Goal: Task Accomplishment & Management: Manage account settings

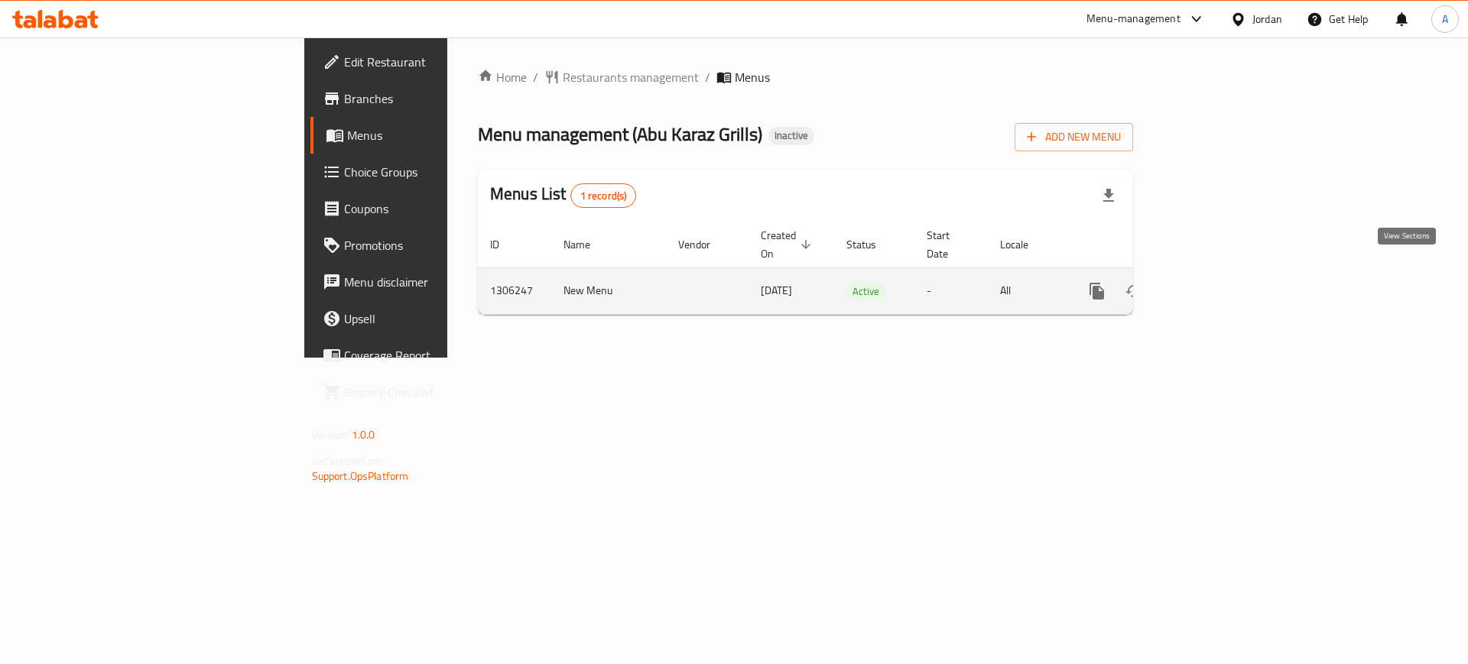
click at [1216, 282] on icon "enhanced table" at bounding box center [1207, 291] width 18 height 18
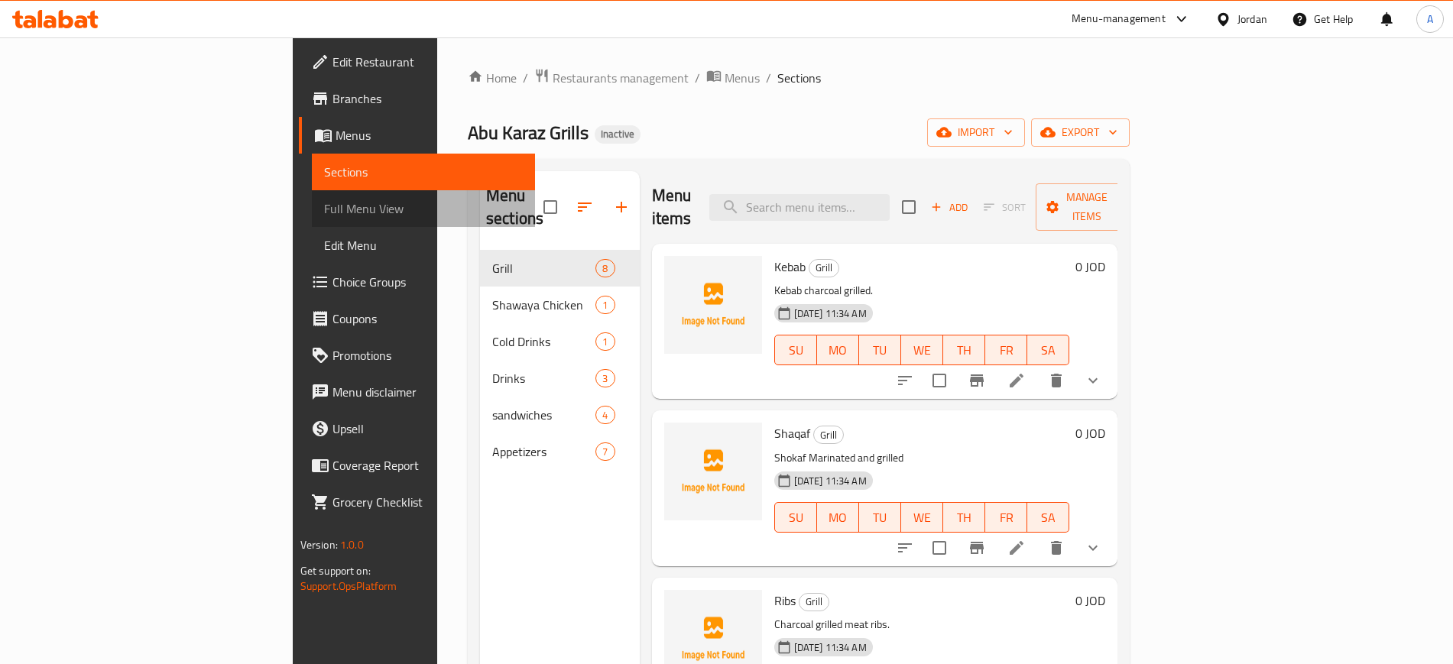
click at [324, 210] on span "Full Menu View" at bounding box center [423, 209] width 199 height 18
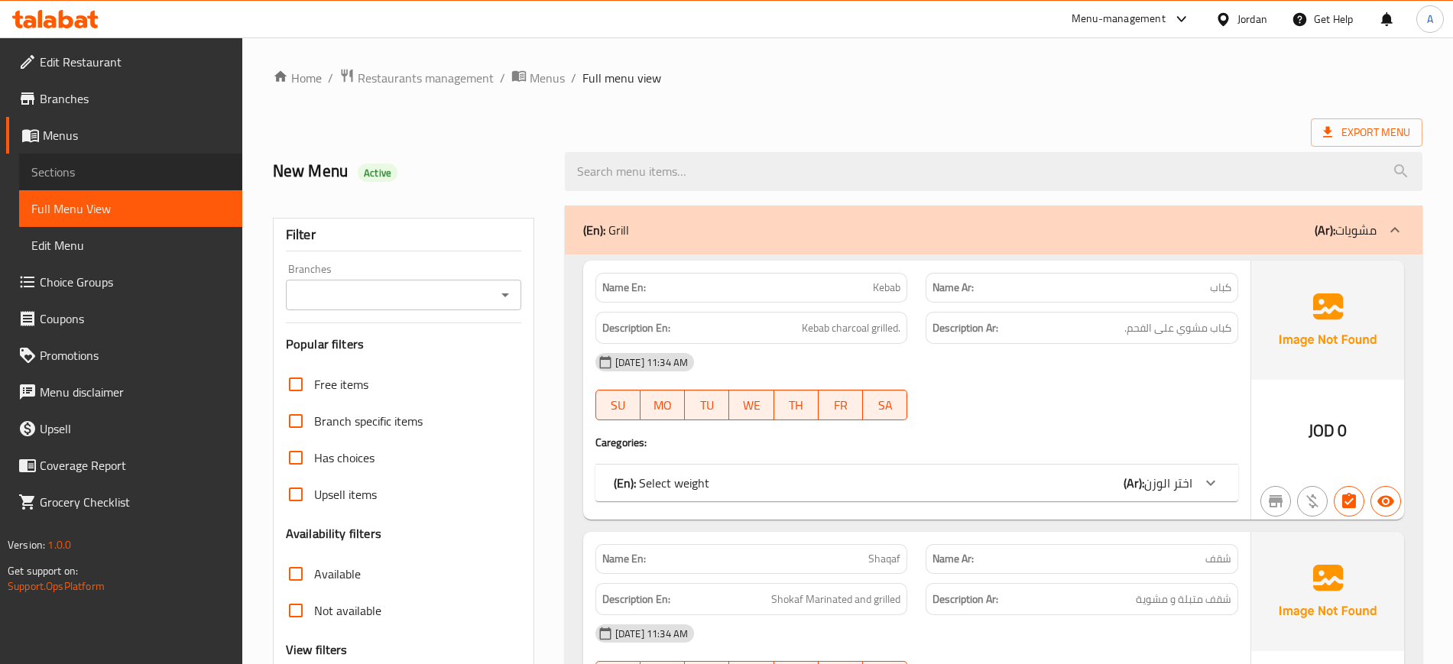
click at [123, 174] on span "Sections" at bounding box center [130, 172] width 199 height 18
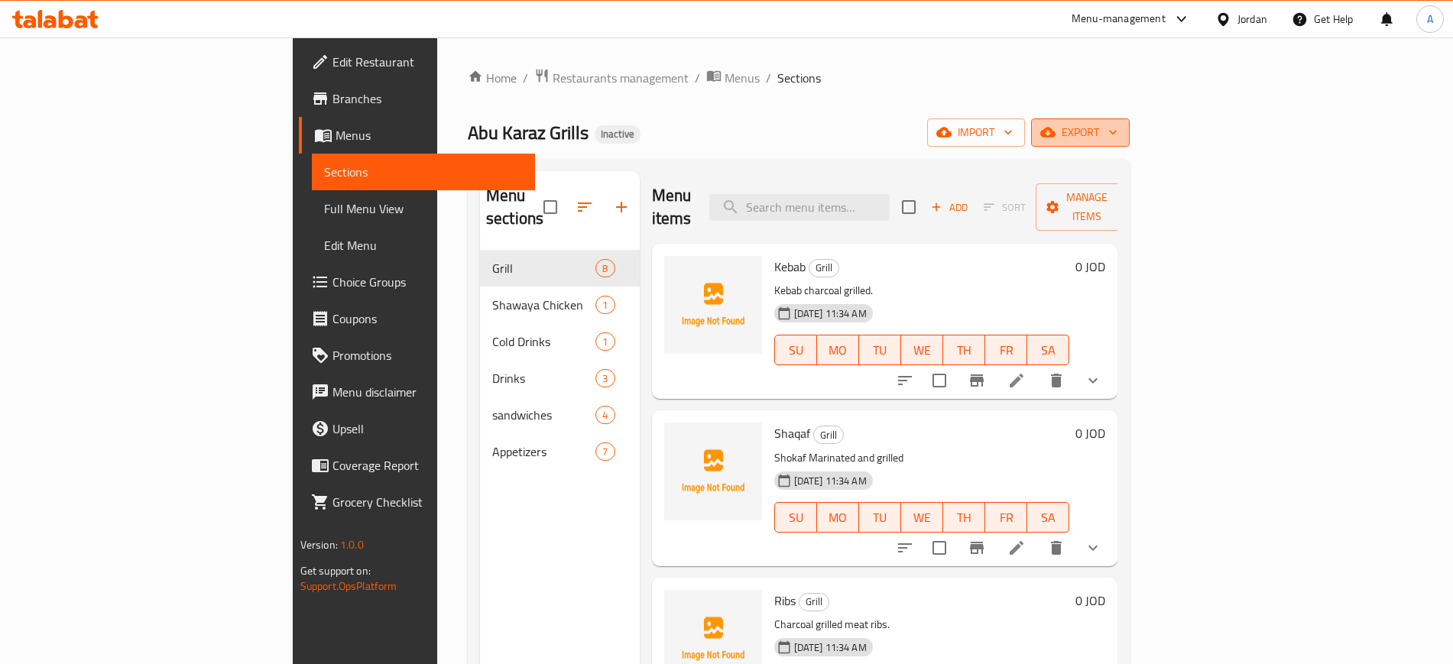
click at [1118, 136] on span "export" at bounding box center [1081, 132] width 74 height 19
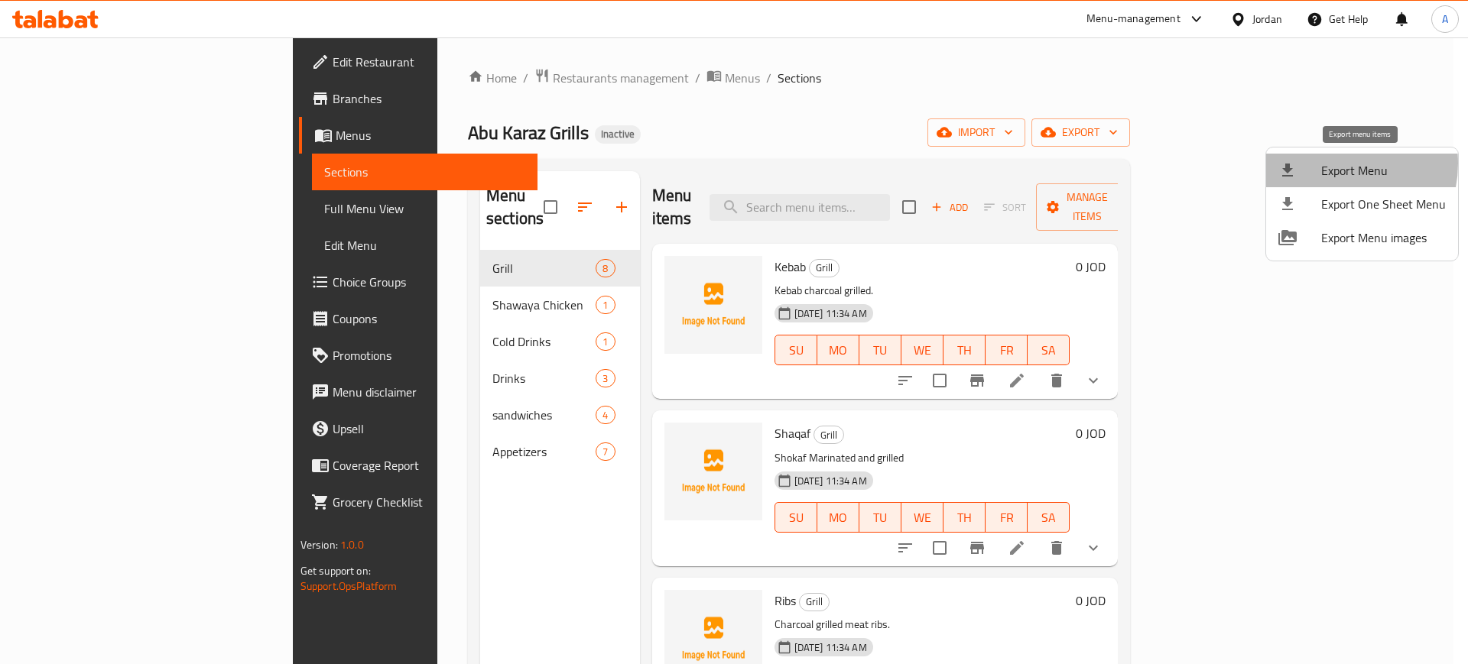
click at [1333, 164] on span "Export Menu" at bounding box center [1383, 170] width 125 height 18
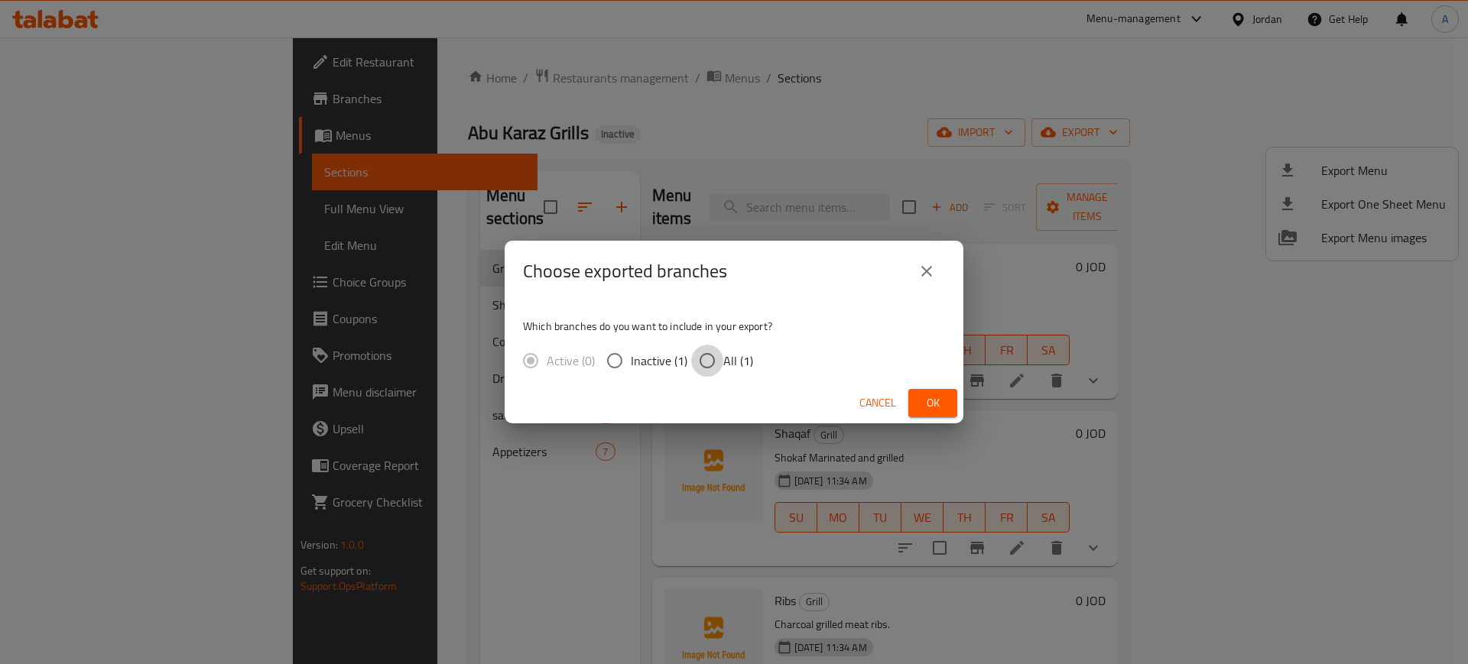
click at [705, 362] on input "All (1)" at bounding box center [707, 361] width 32 height 32
radio input "true"
click at [927, 409] on span "Ok" at bounding box center [933, 403] width 24 height 19
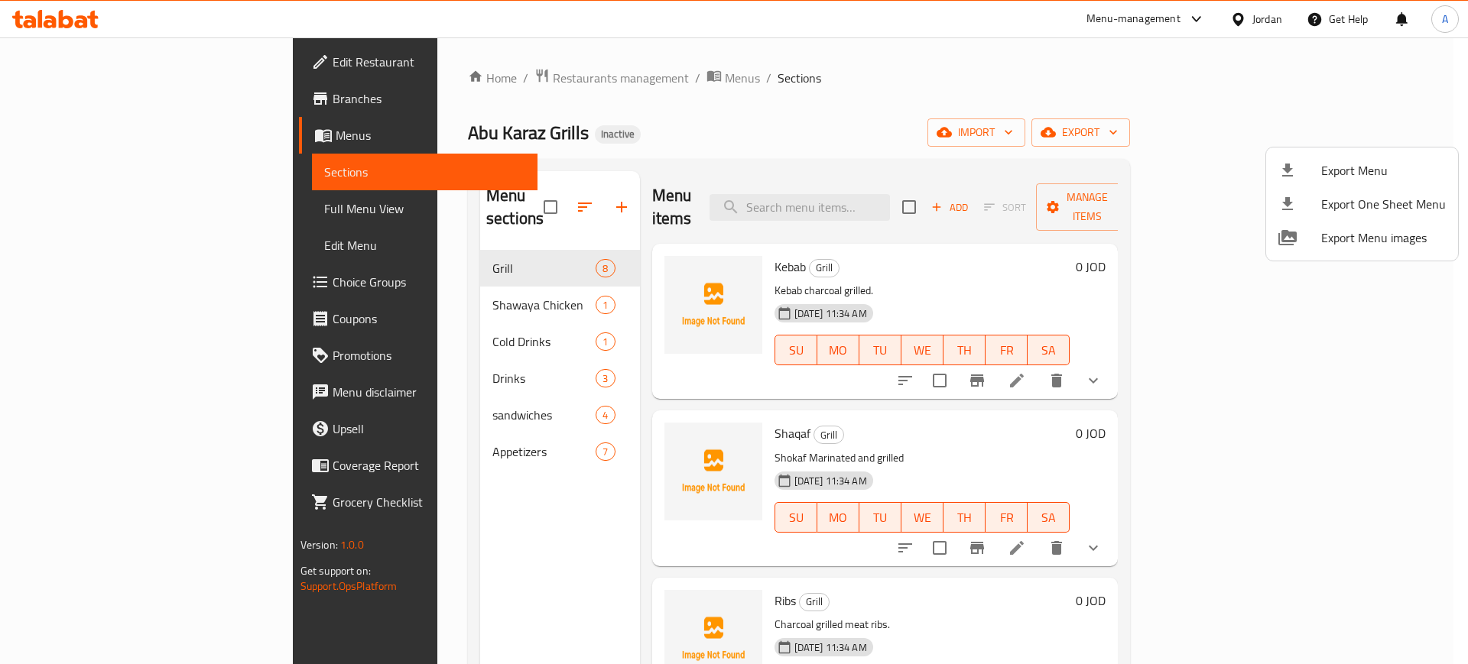
click at [67, 204] on div at bounding box center [734, 332] width 1468 height 664
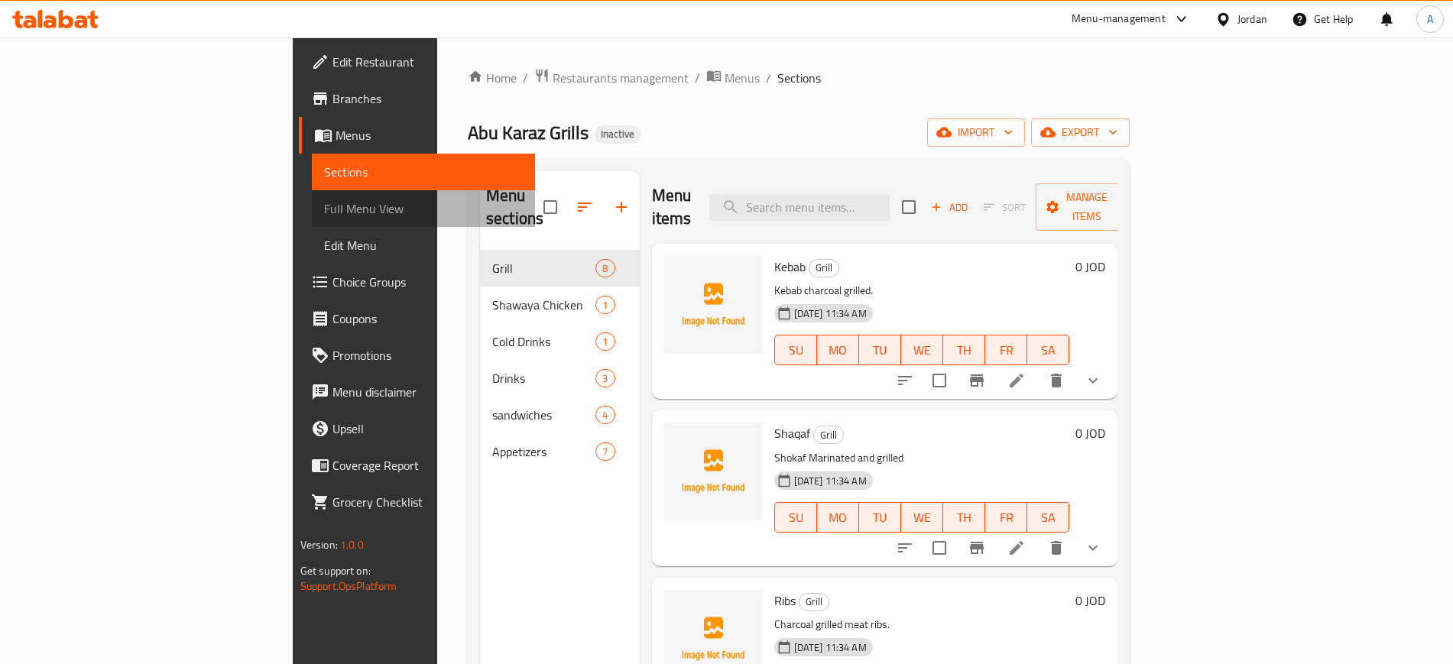
click at [324, 204] on span "Full Menu View" at bounding box center [423, 209] width 199 height 18
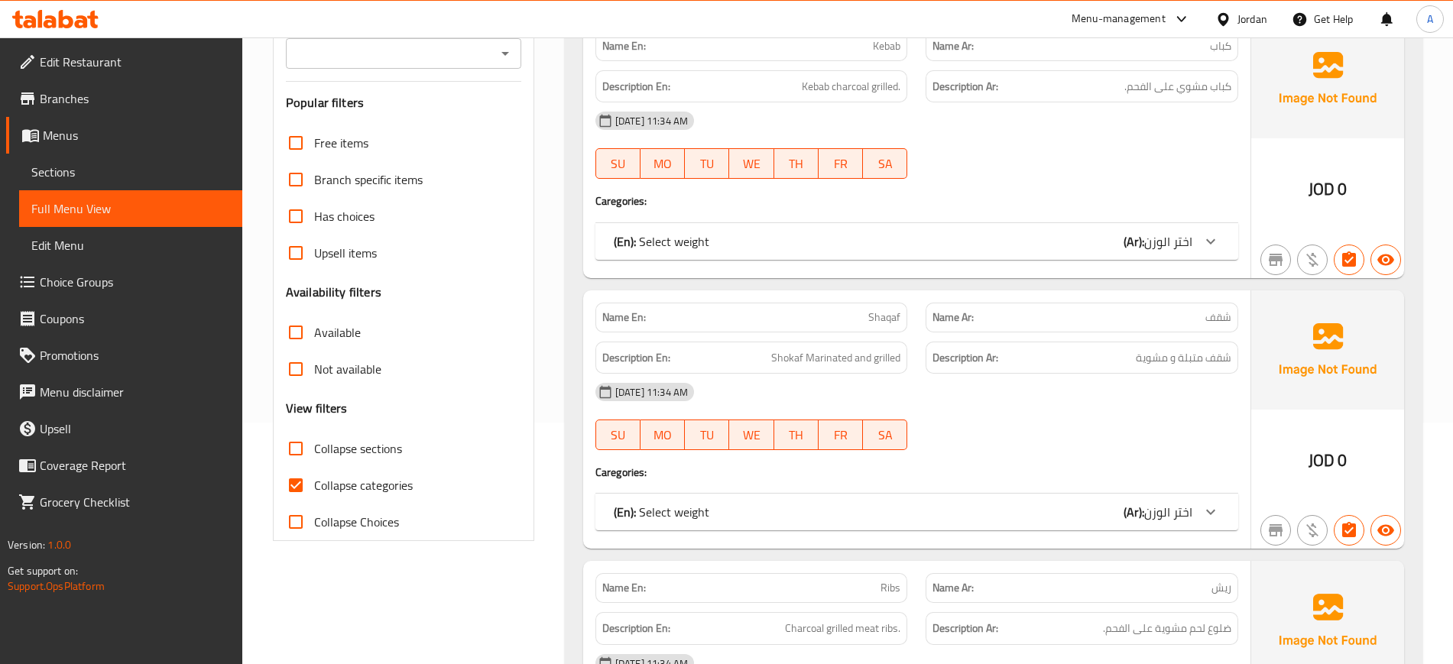
scroll to position [244, 0]
click at [301, 489] on input "Collapse categories" at bounding box center [296, 483] width 37 height 37
checkbox input "false"
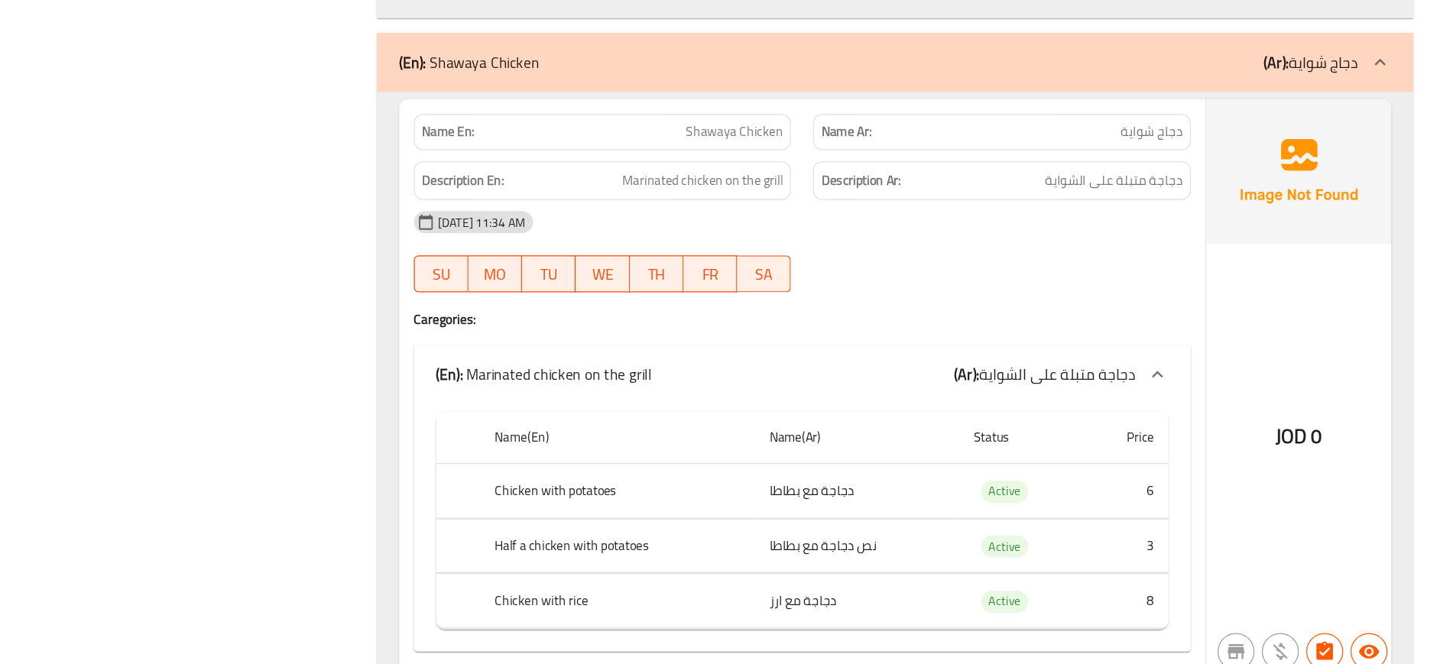
scroll to position [3413, 0]
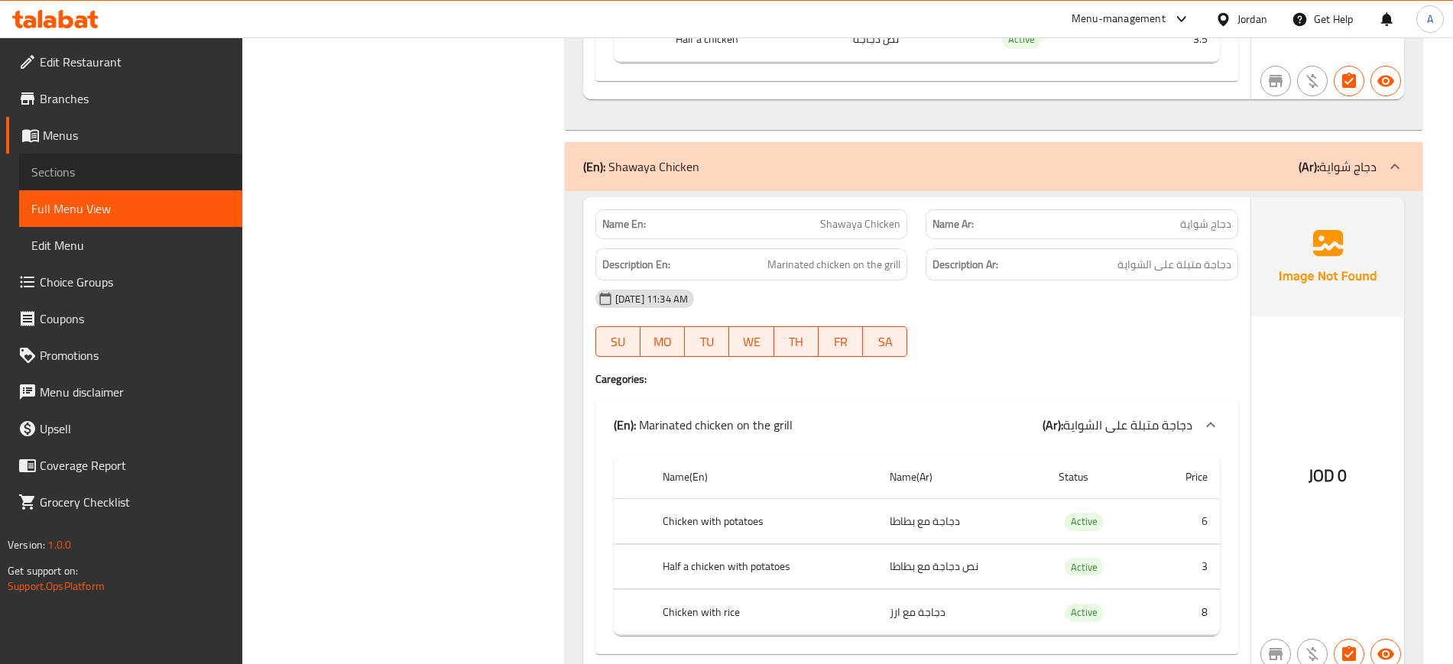
click at [69, 171] on span "Sections" at bounding box center [130, 172] width 199 height 18
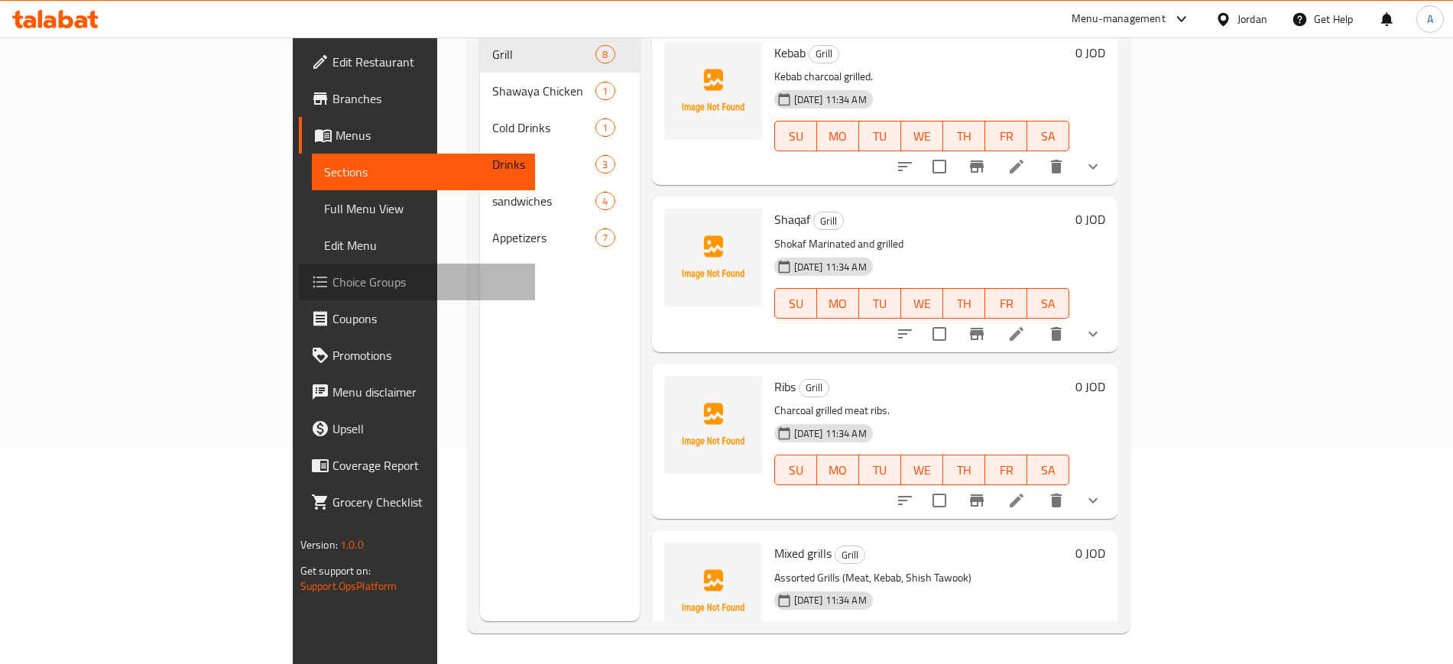
click at [333, 277] on span "Choice Groups" at bounding box center [428, 282] width 190 height 18
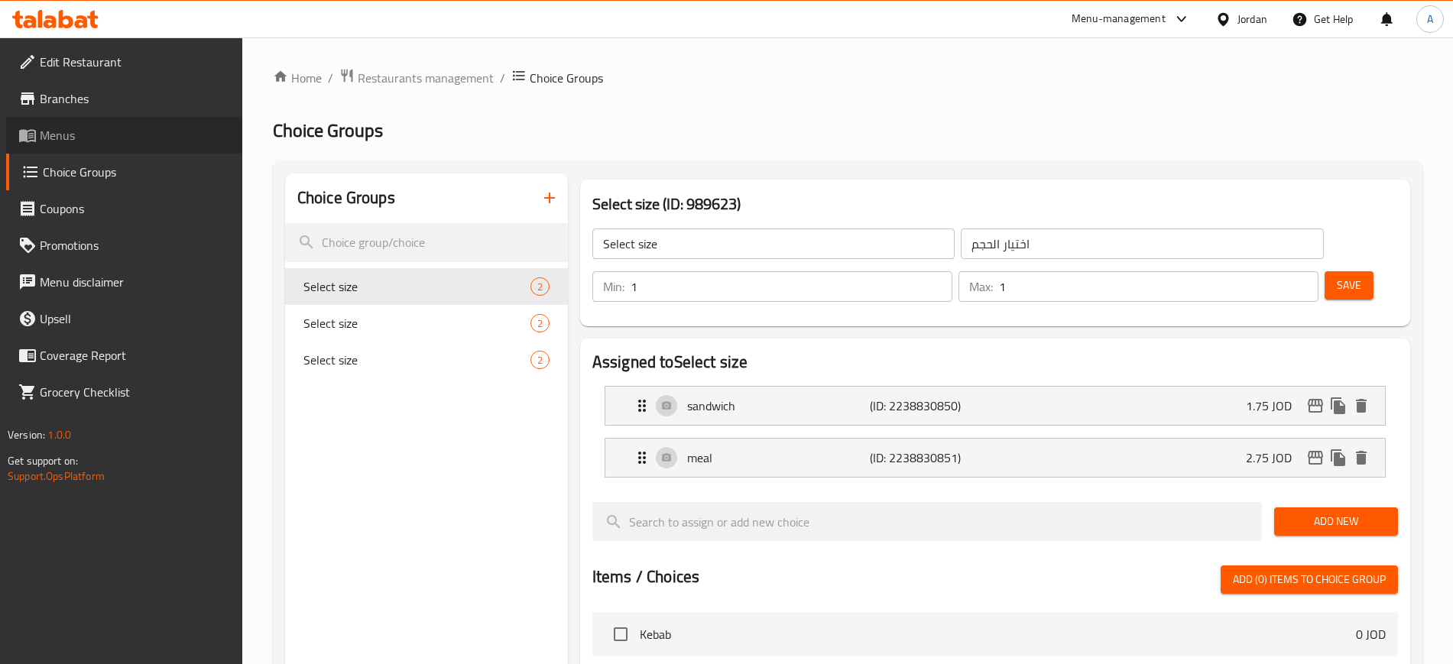
click at [67, 135] on span "Menus" at bounding box center [135, 135] width 190 height 18
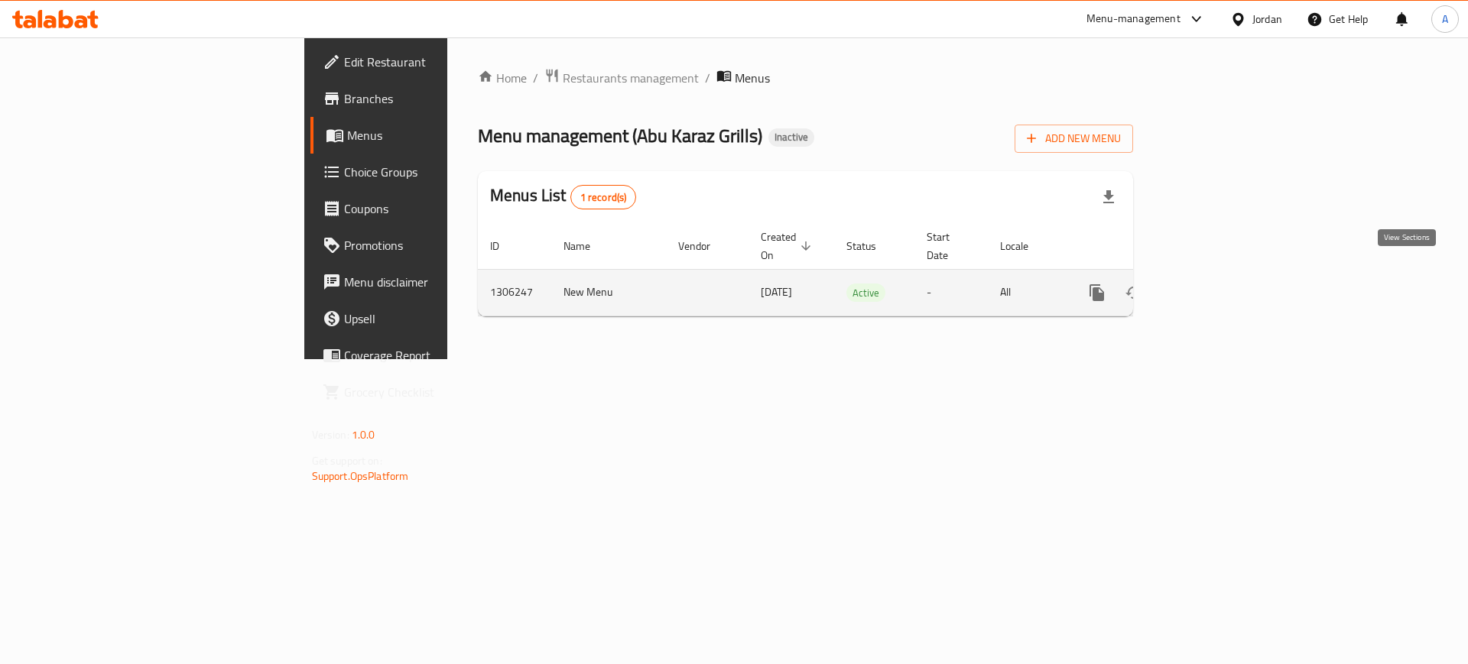
click at [1226, 278] on link "enhanced table" at bounding box center [1207, 292] width 37 height 37
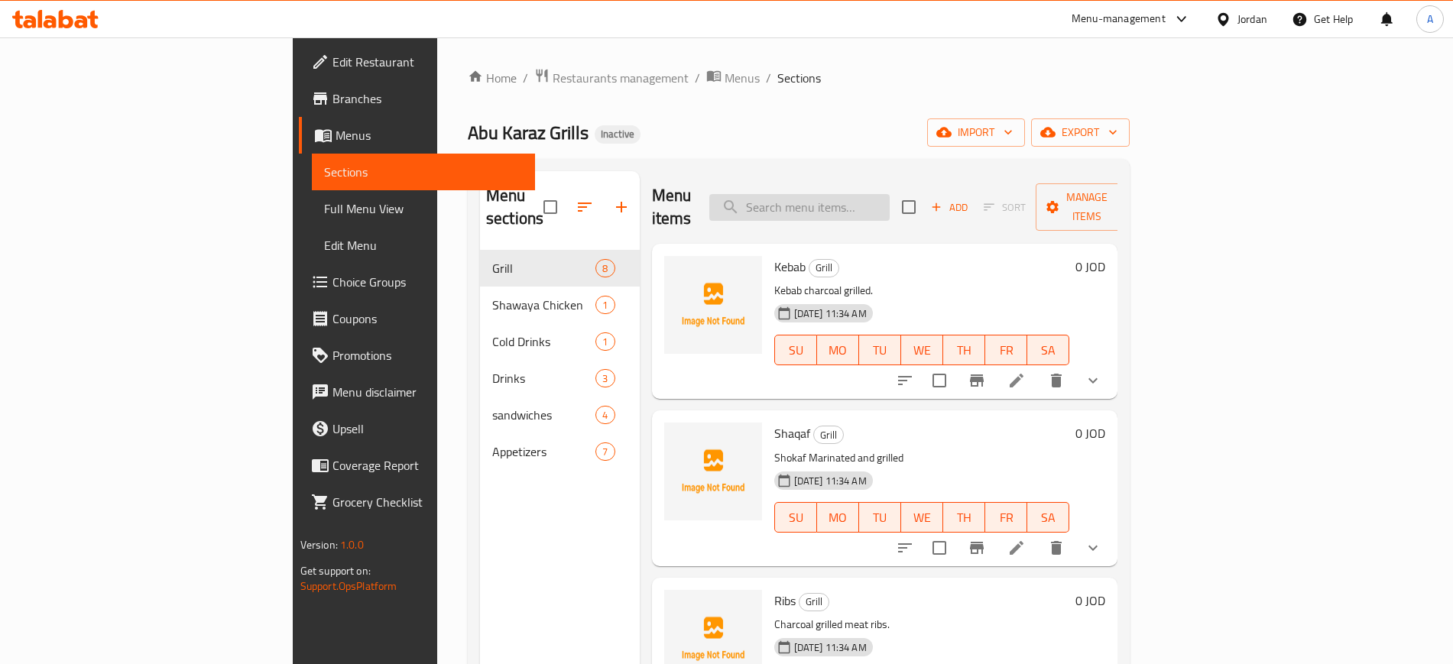
paste input "Shawaya Chicken"
click at [890, 194] on input "Shawaya Chicken" at bounding box center [800, 207] width 180 height 27
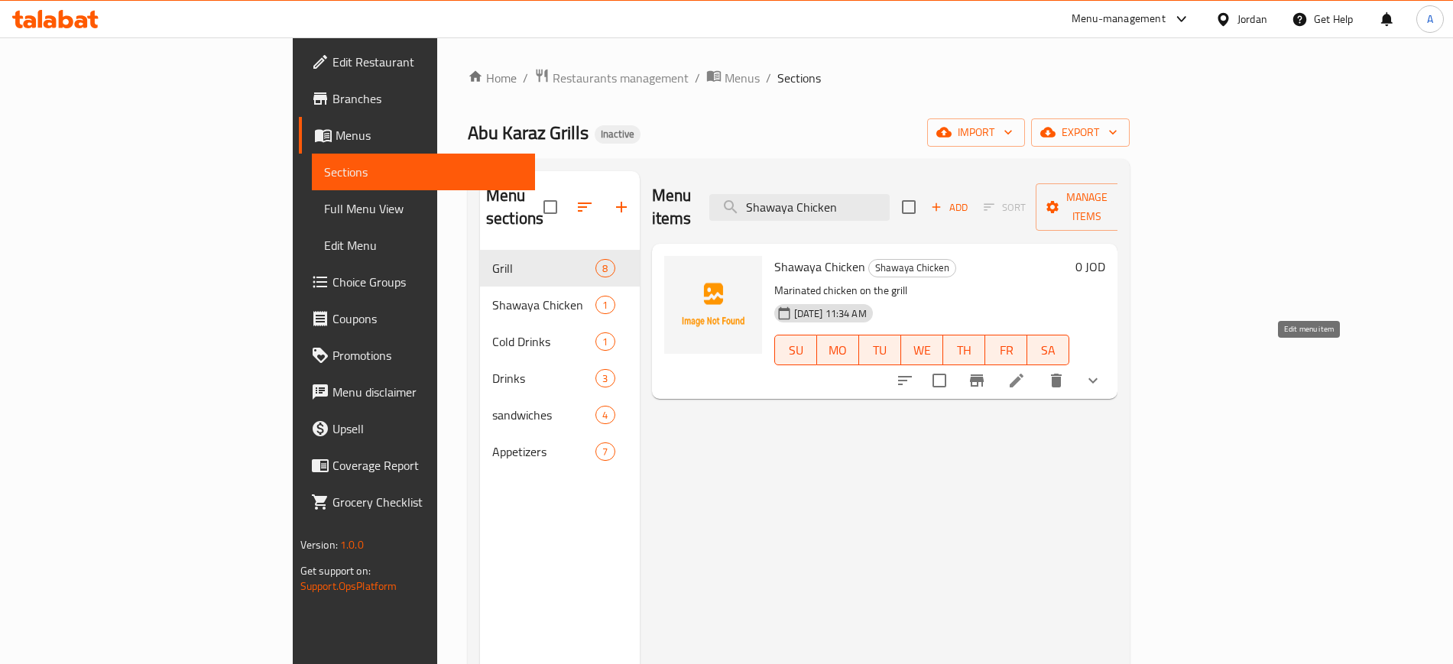
type input "Shawaya Chicken"
click at [1026, 372] on icon at bounding box center [1017, 381] width 18 height 18
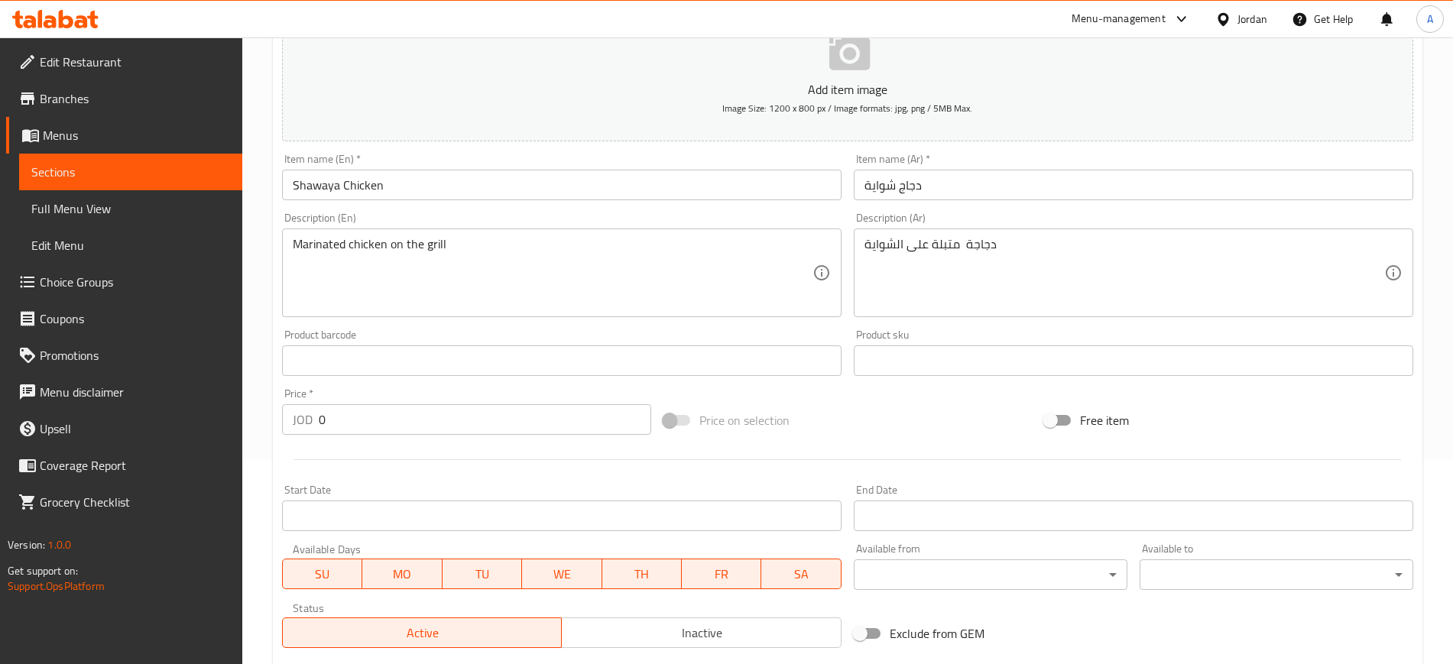
scroll to position [495, 0]
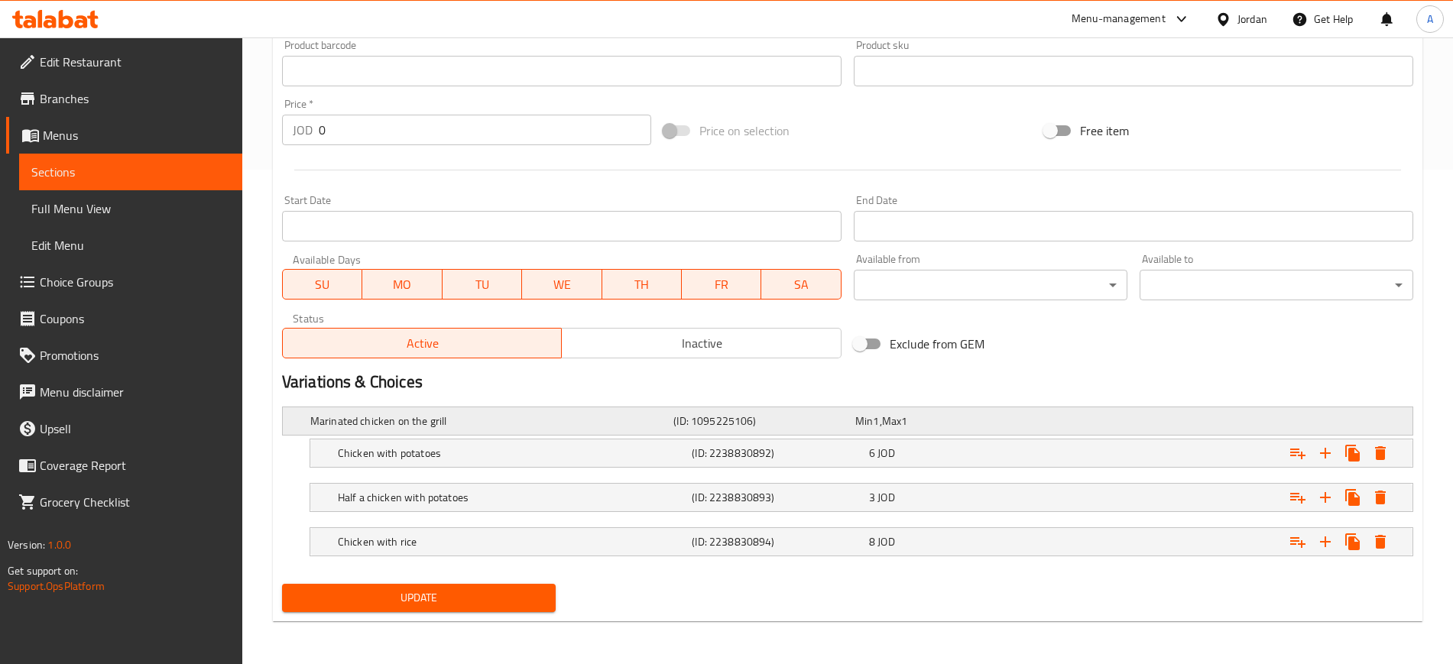
click at [485, 421] on h5 "Marinated chicken on the grill" at bounding box center [488, 421] width 357 height 15
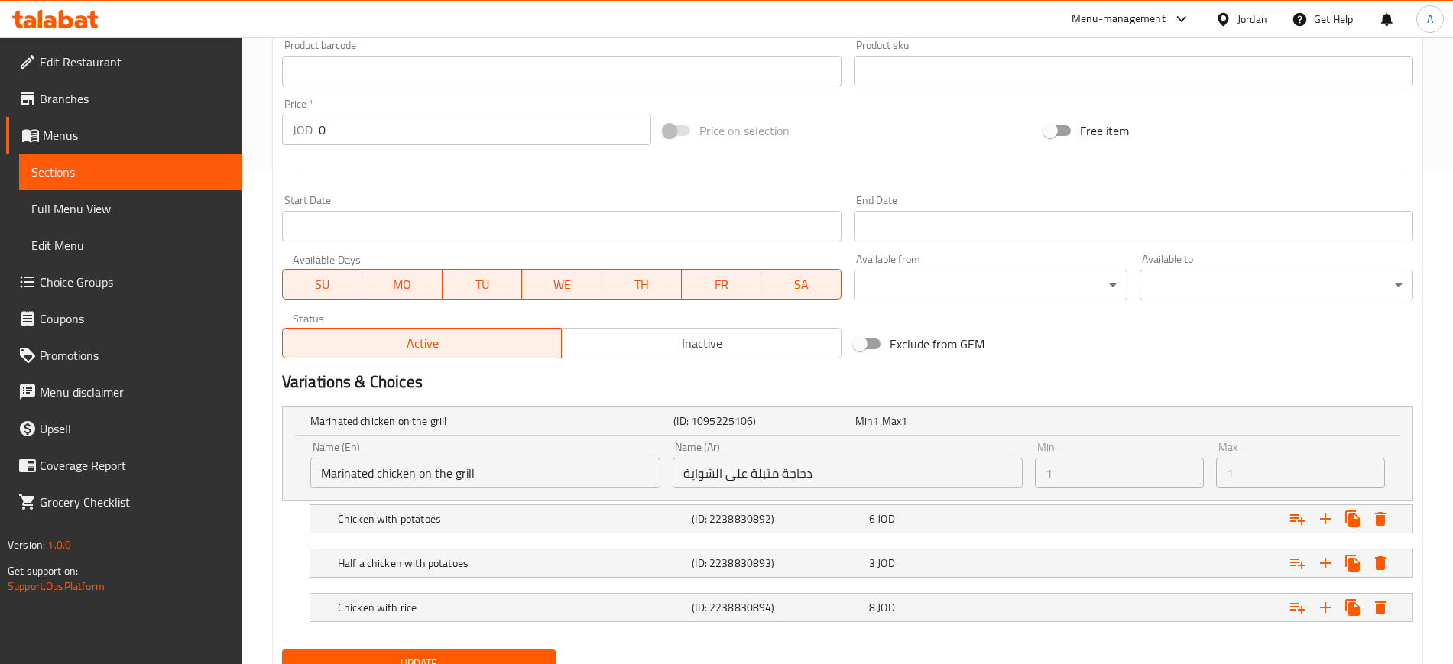
click at [508, 474] on input "Marinated chicken on the grill" at bounding box center [485, 473] width 350 height 31
click at [264, 419] on div "Home / Restaurants management / Menus / Sections / item / update Shawaya Chicke…" at bounding box center [847, 136] width 1211 height 1187
click at [388, 482] on input "Marinated chicken on the grill" at bounding box center [485, 473] width 350 height 31
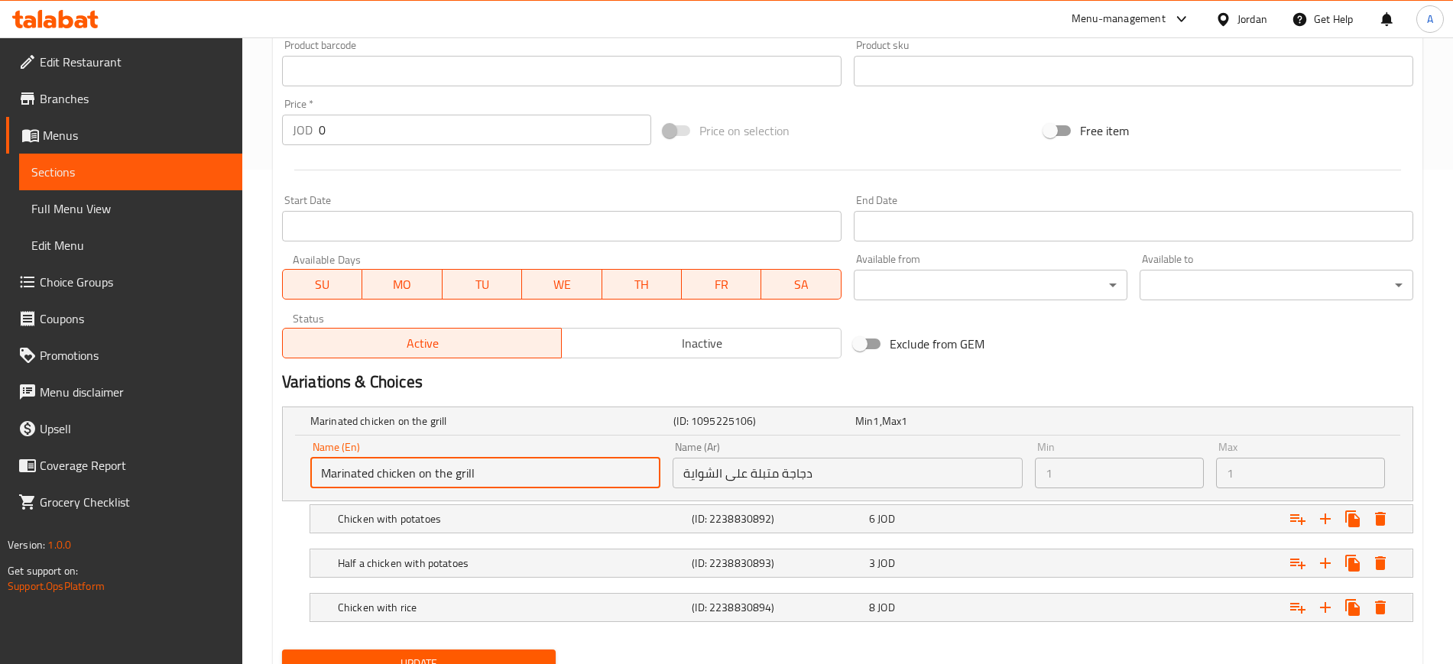
click at [388, 482] on input "Marinated chicken on the grill" at bounding box center [485, 473] width 350 height 31
click at [247, 394] on div "Home / Restaurants management / Menus / Sections / item / update Shawaya Chicke…" at bounding box center [847, 136] width 1211 height 1187
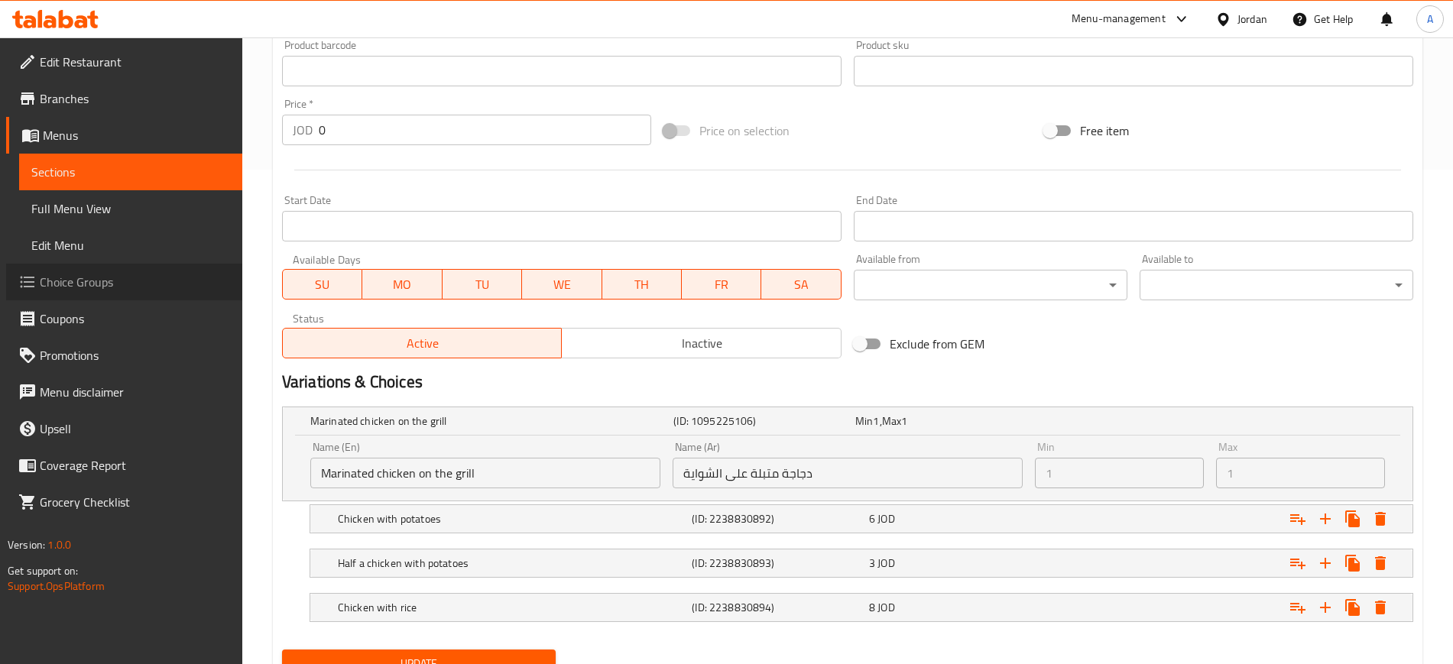
click at [89, 286] on span "Choice Groups" at bounding box center [135, 282] width 190 height 18
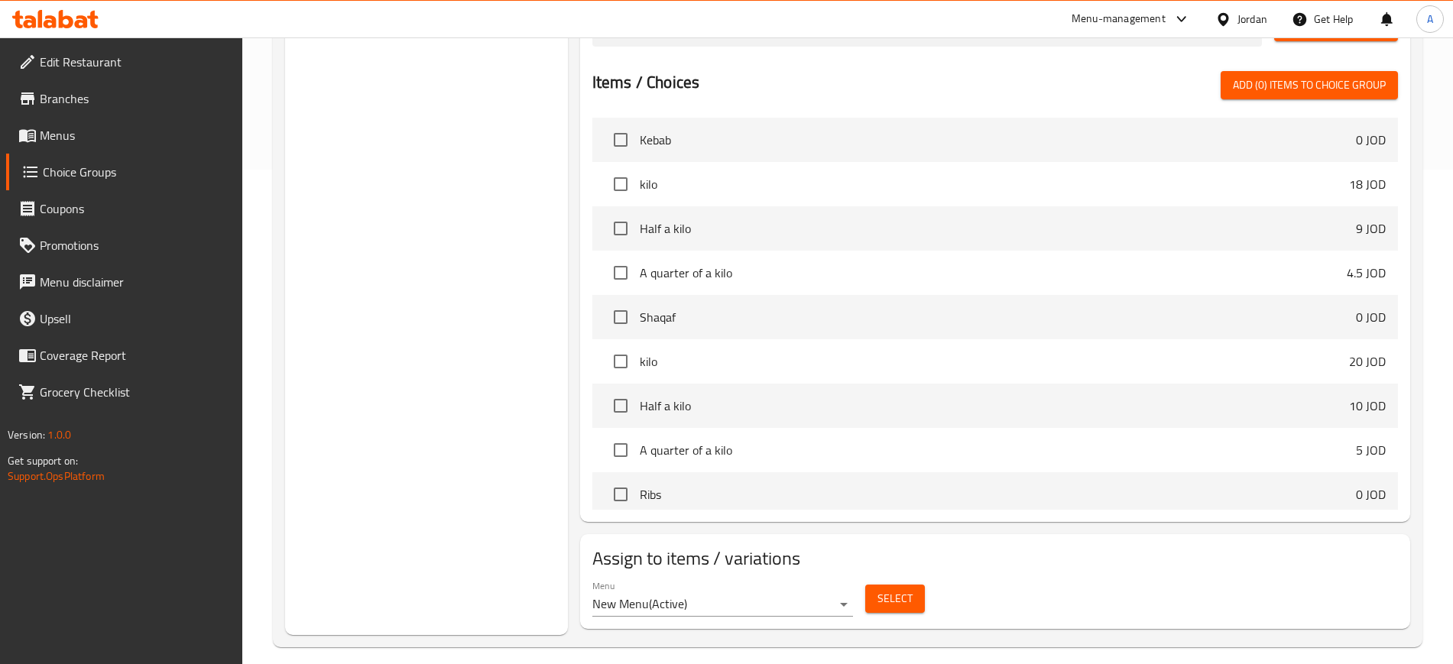
scroll to position [216, 0]
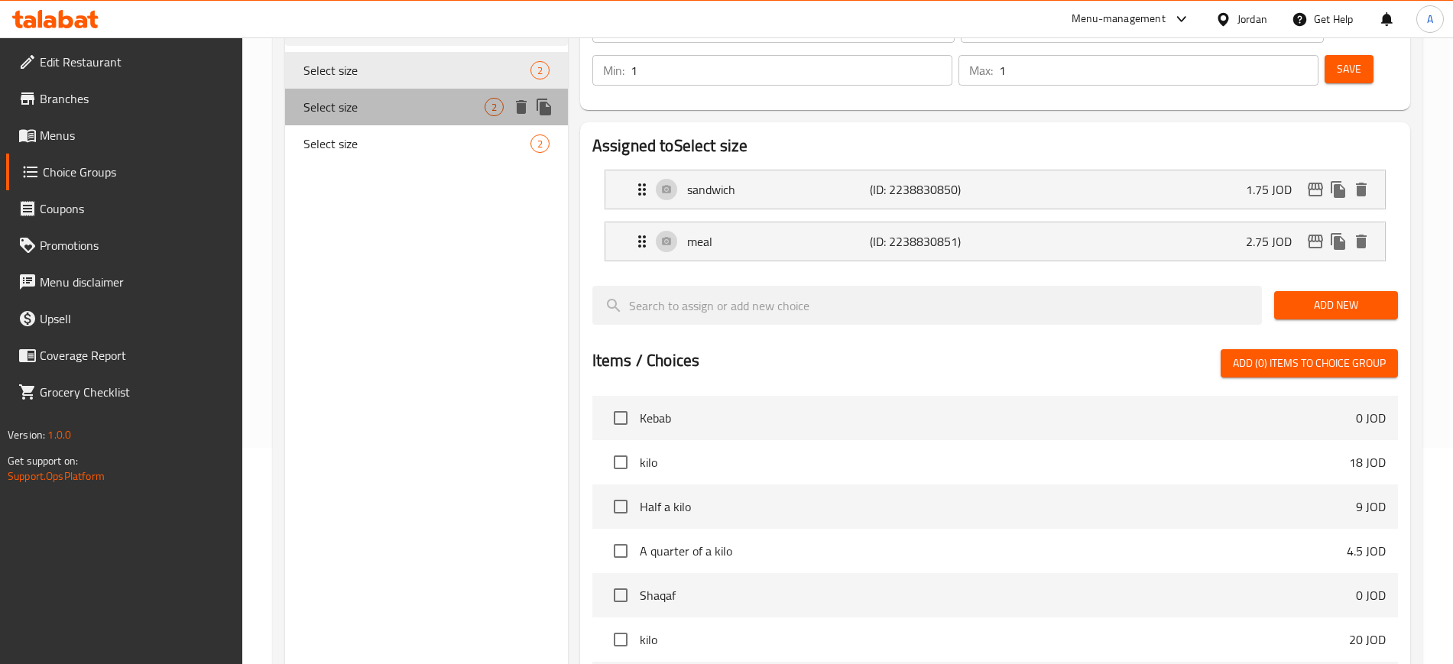
click at [368, 102] on span "Select size" at bounding box center [394, 107] width 181 height 18
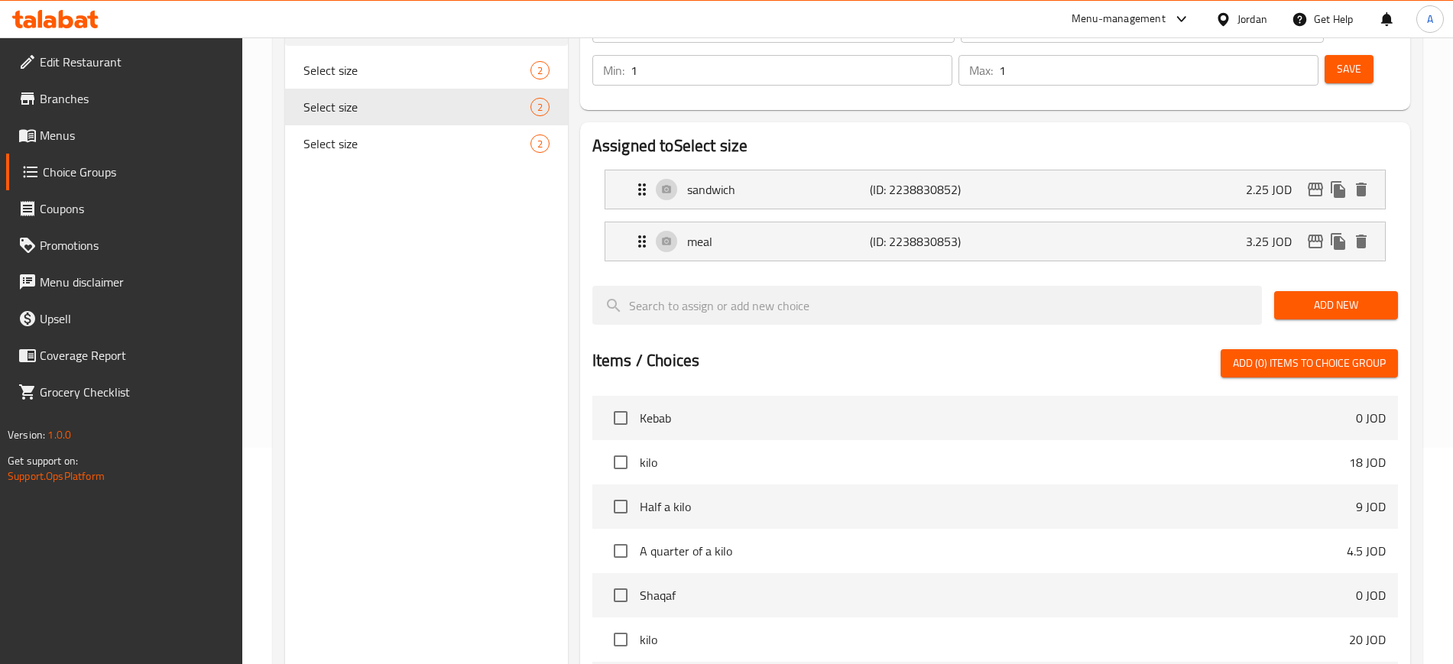
scroll to position [0, 0]
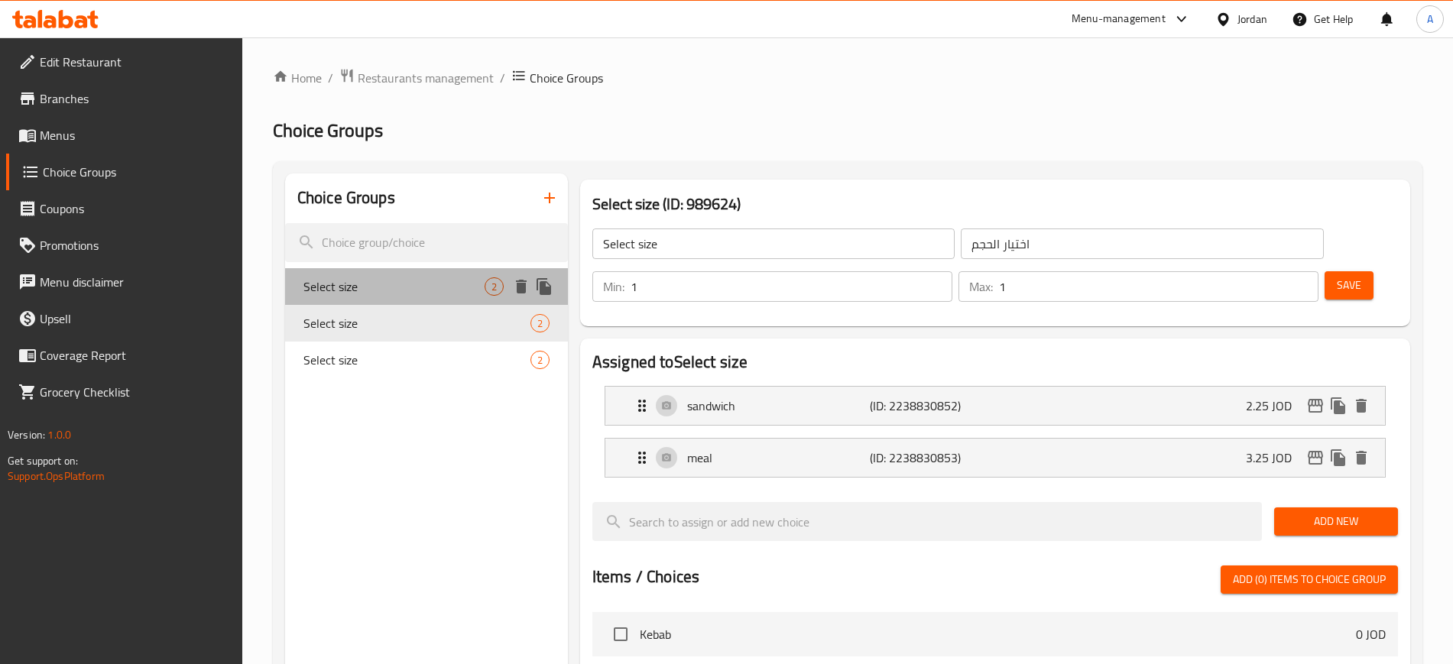
click at [349, 288] on span "Select size" at bounding box center [394, 287] width 181 height 18
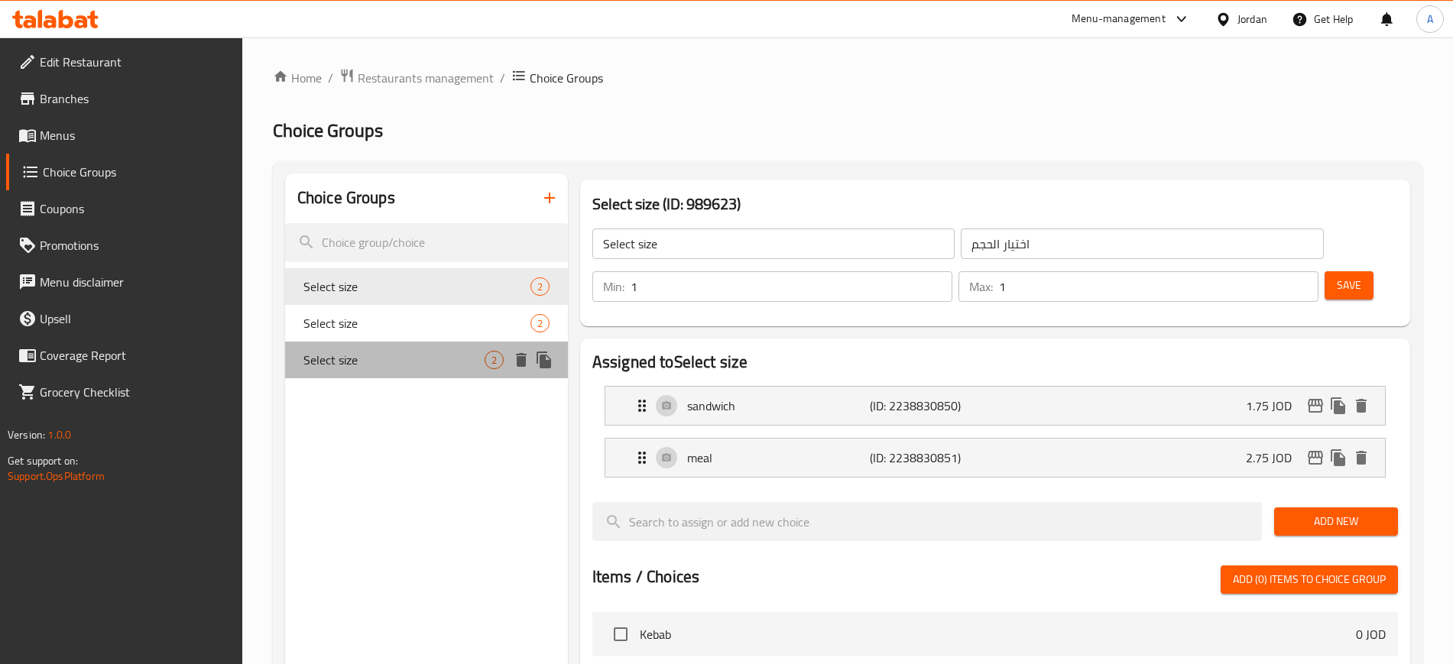
click at [359, 356] on span "Select size" at bounding box center [394, 360] width 181 height 18
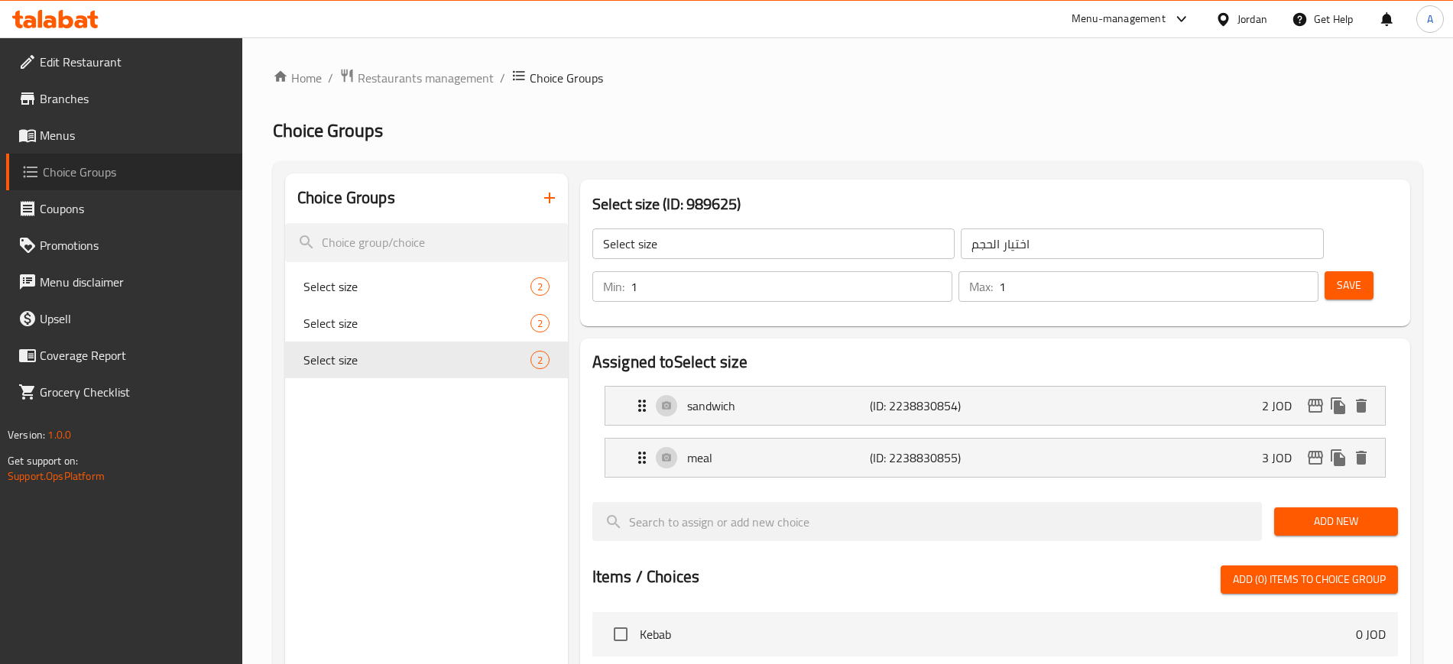
click at [89, 173] on span "Choice Groups" at bounding box center [136, 172] width 187 height 18
click at [52, 137] on span "Menus" at bounding box center [135, 135] width 190 height 18
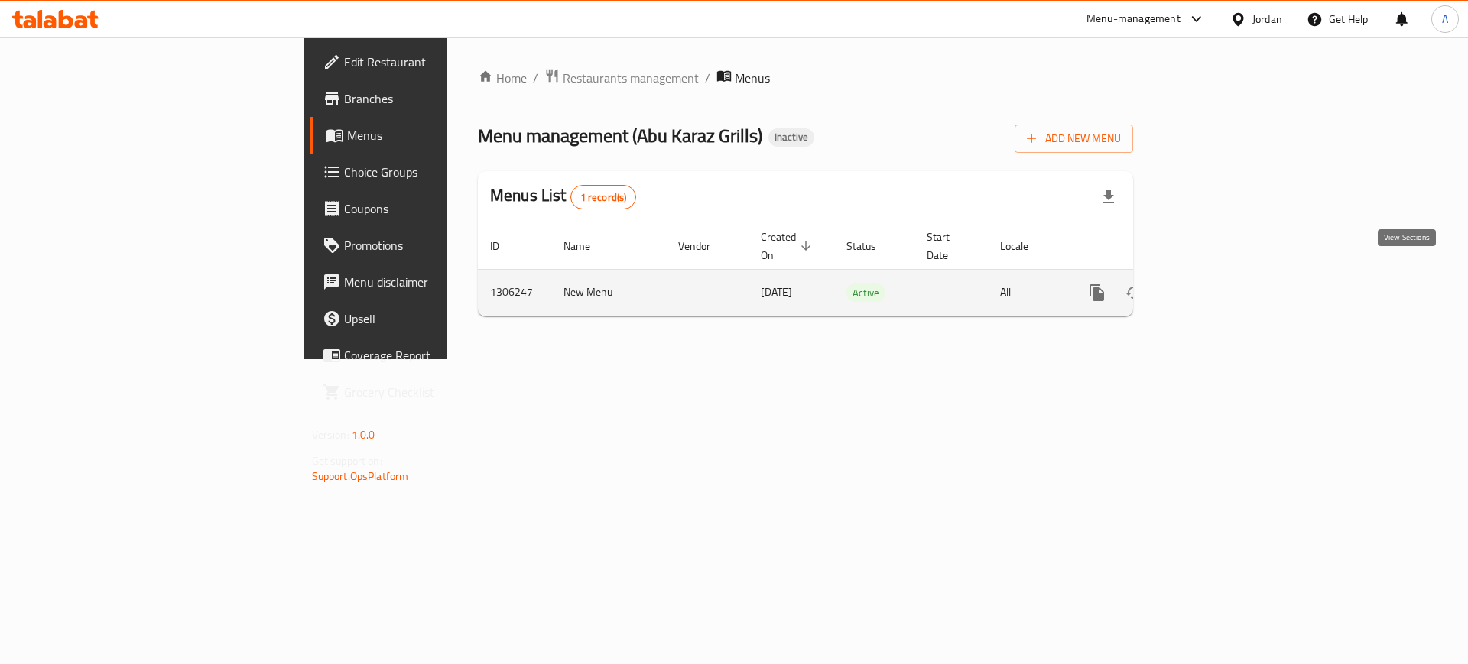
click at [1216, 284] on icon "enhanced table" at bounding box center [1207, 293] width 18 height 18
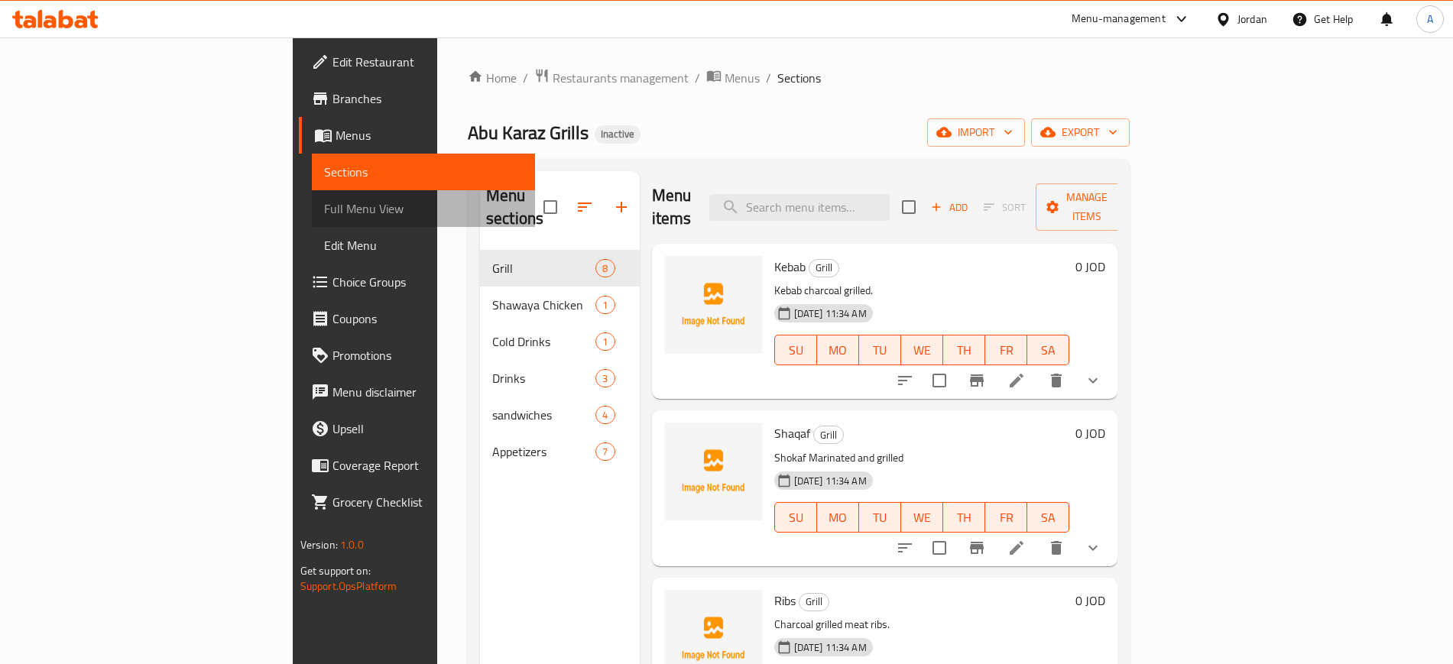
click at [324, 207] on span "Full Menu View" at bounding box center [423, 209] width 199 height 18
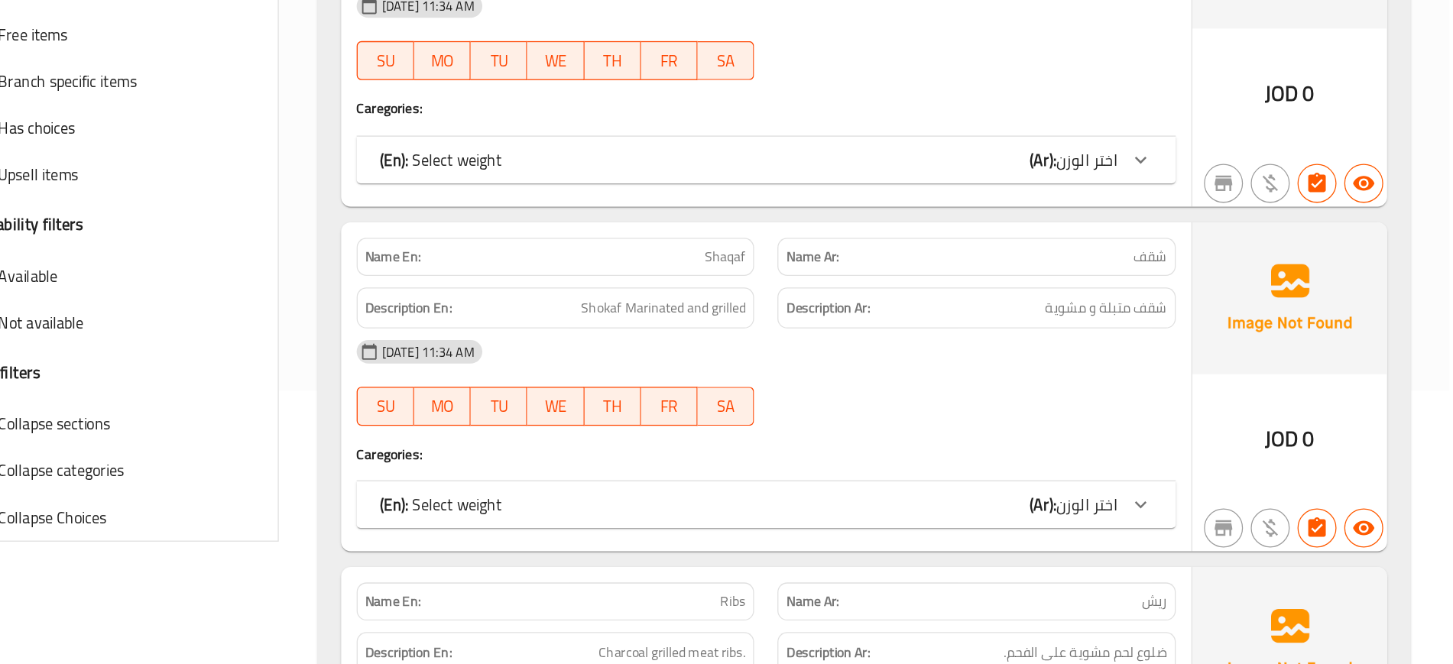
scroll to position [215, 0]
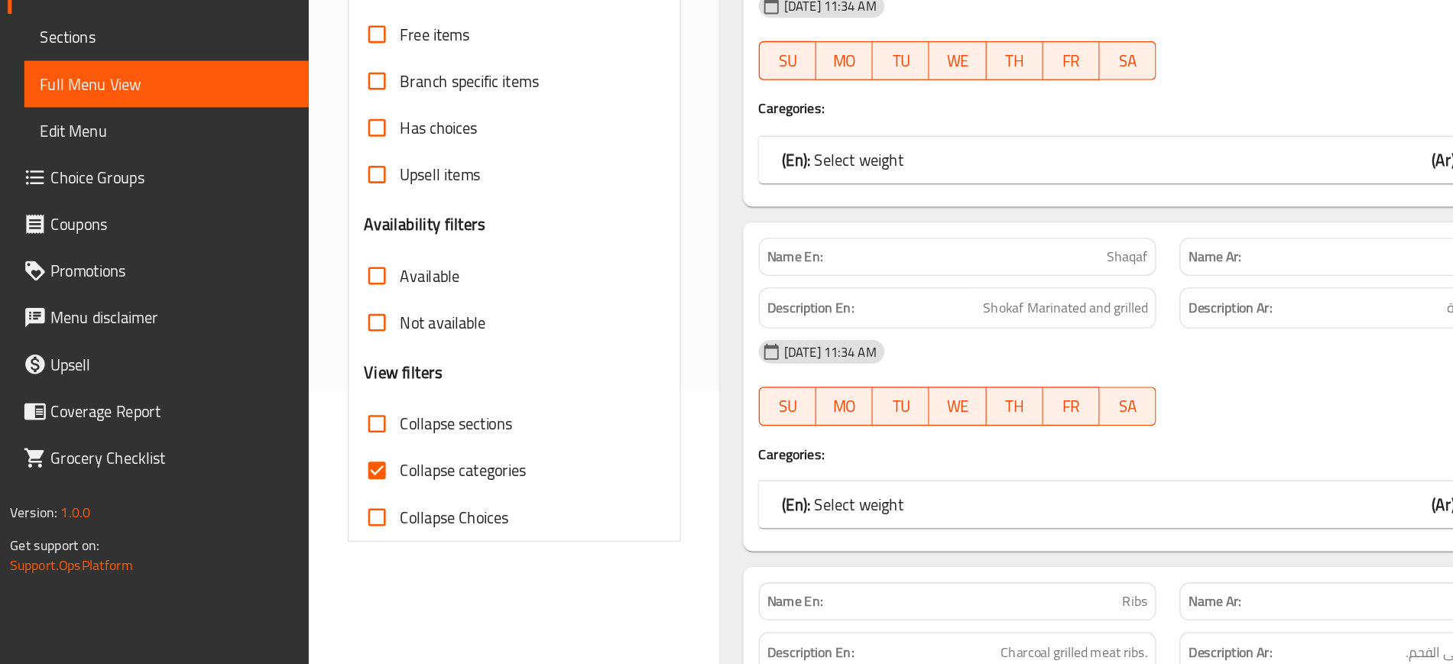
click at [298, 513] on input "Collapse categories" at bounding box center [296, 512] width 37 height 37
checkbox input "false"
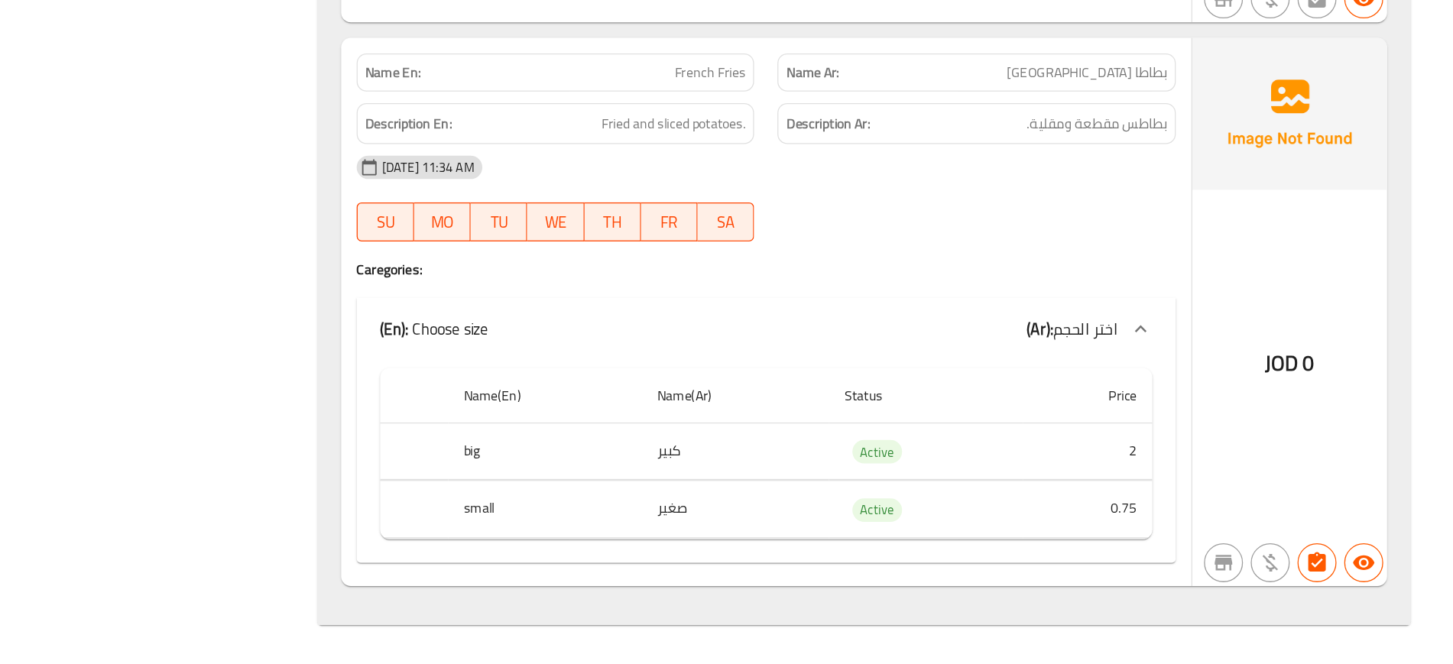
scroll to position [8222, 0]
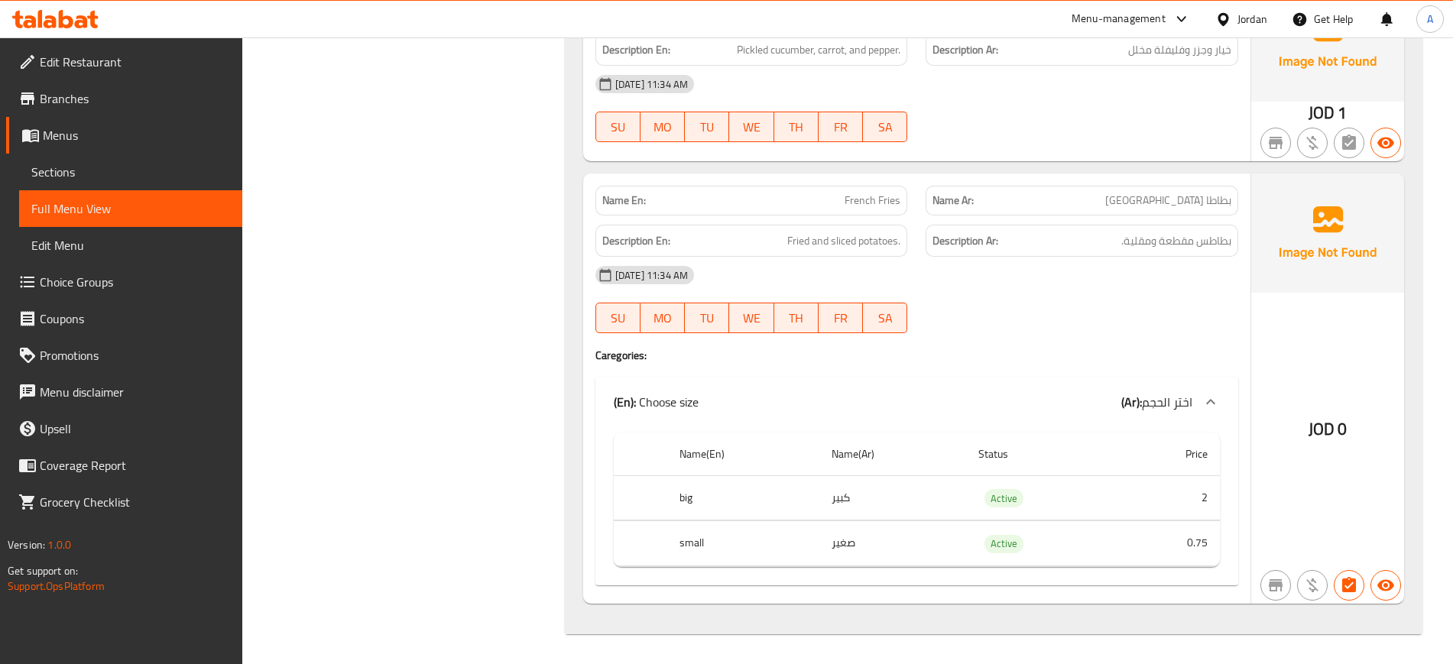
click at [82, 174] on span "Sections" at bounding box center [130, 172] width 199 height 18
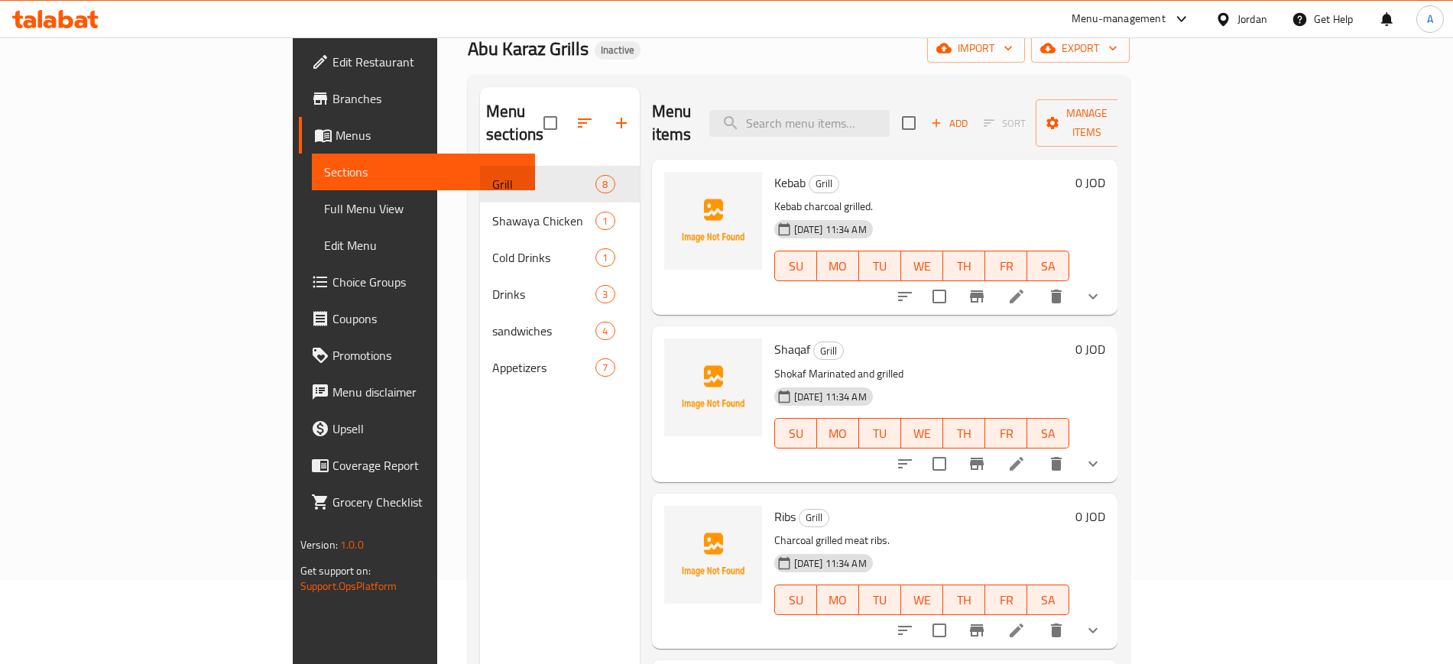
scroll to position [73, 0]
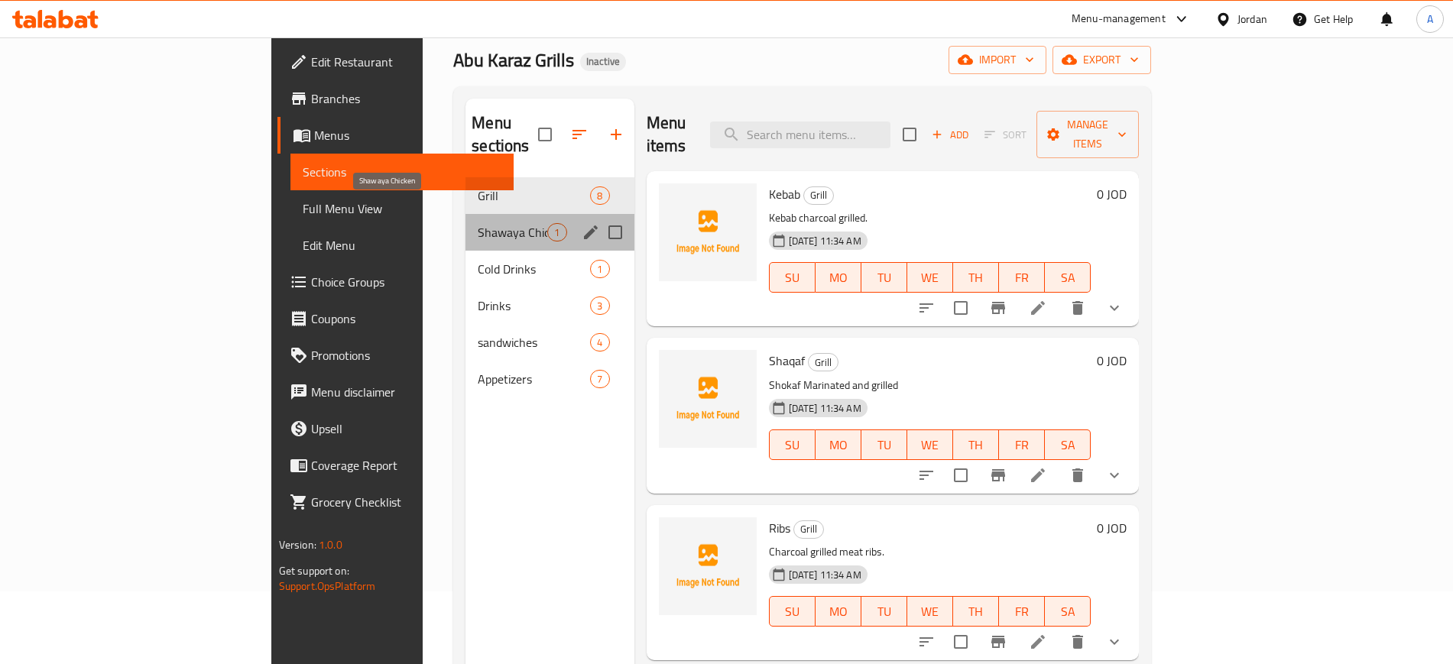
click at [478, 223] on span "Shawaya Chicken" at bounding box center [513, 232] width 70 height 18
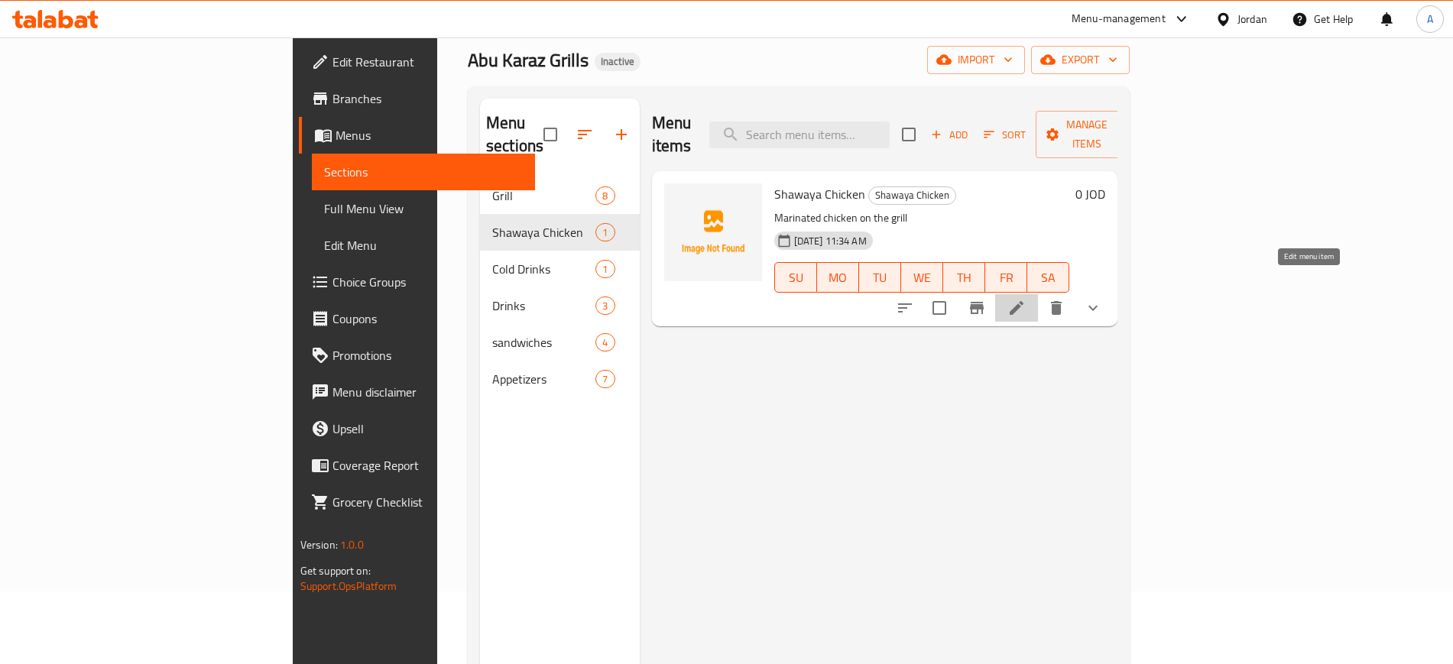
click at [1026, 299] on icon at bounding box center [1017, 308] width 18 height 18
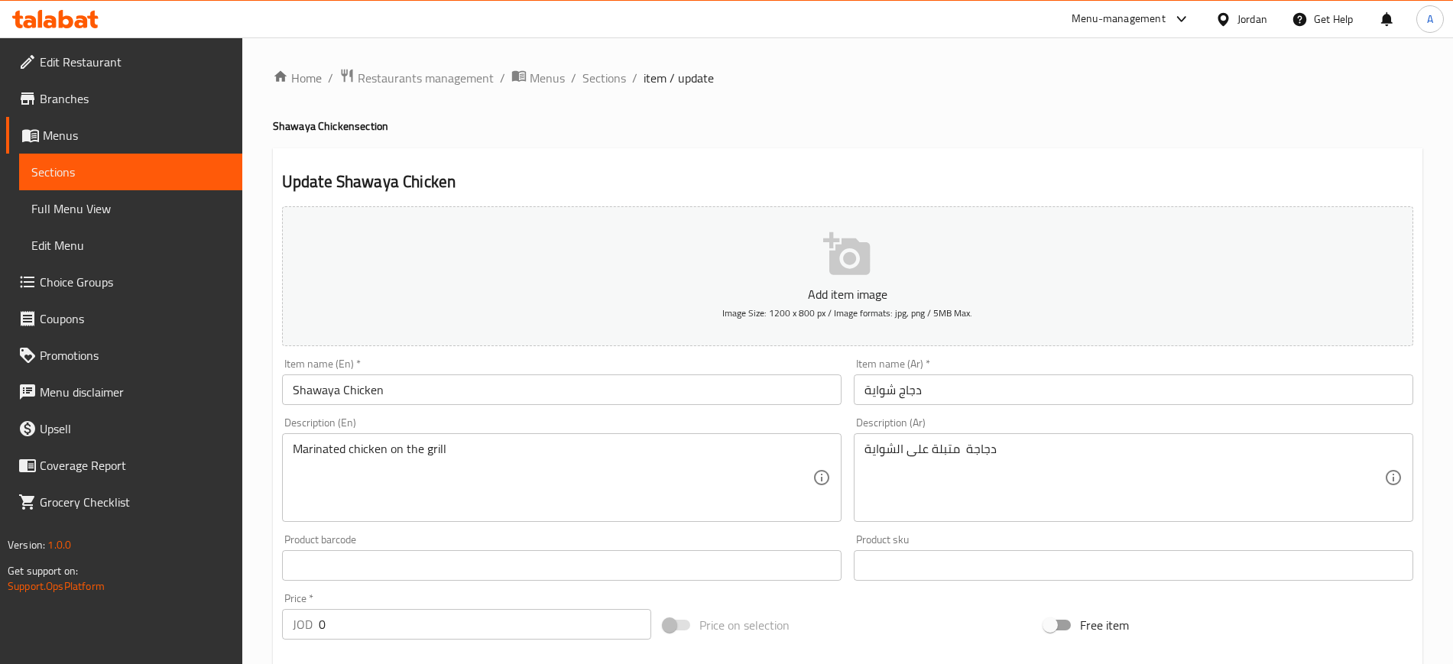
scroll to position [495, 0]
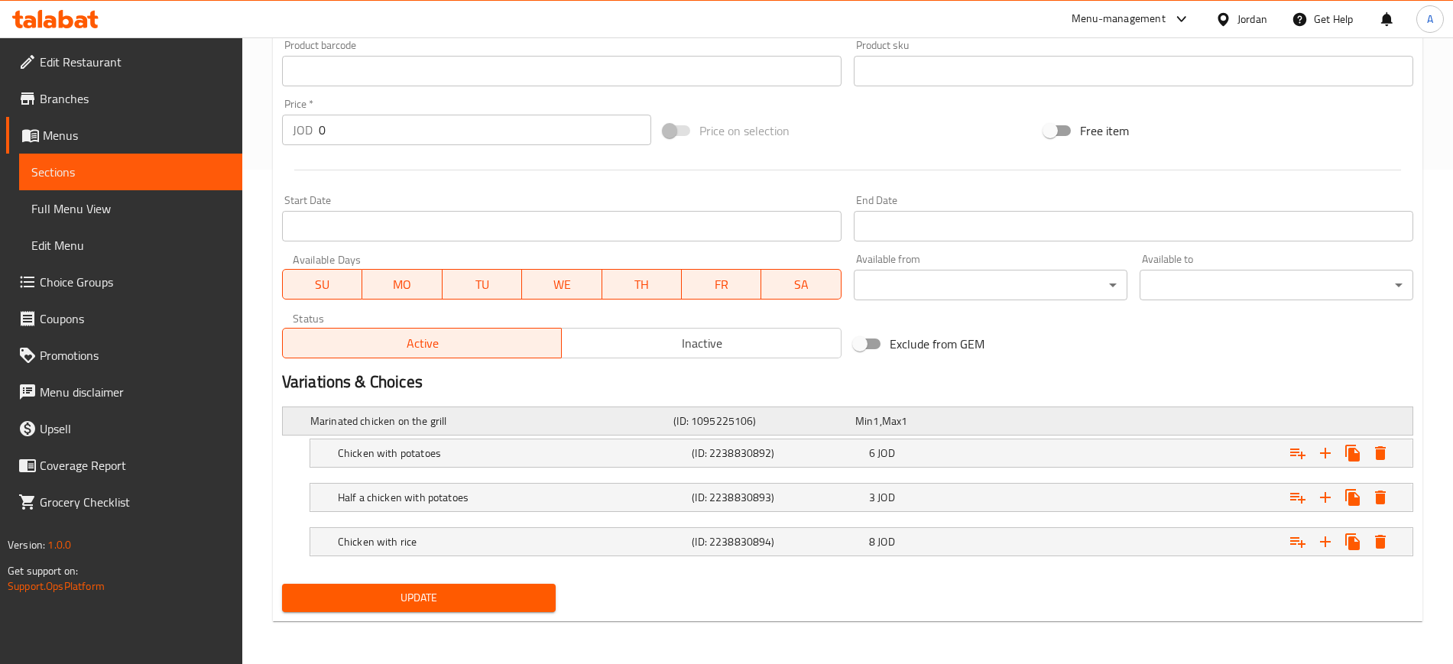
click at [384, 424] on h5 "Marinated chicken on the grill" at bounding box center [488, 421] width 357 height 15
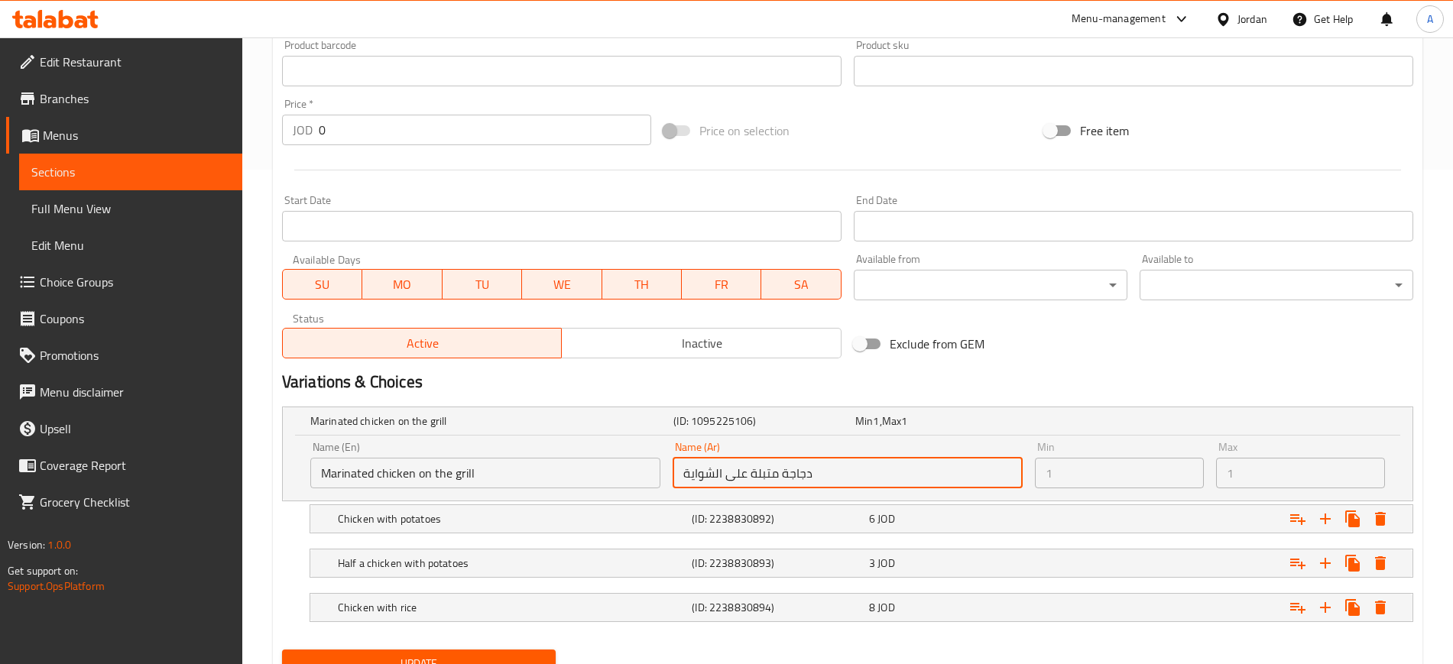
click at [745, 470] on input "دجاجة متبلة على الشواية" at bounding box center [848, 473] width 350 height 31
click at [430, 429] on h5 "Chicken with potatoes" at bounding box center [488, 421] width 357 height 15
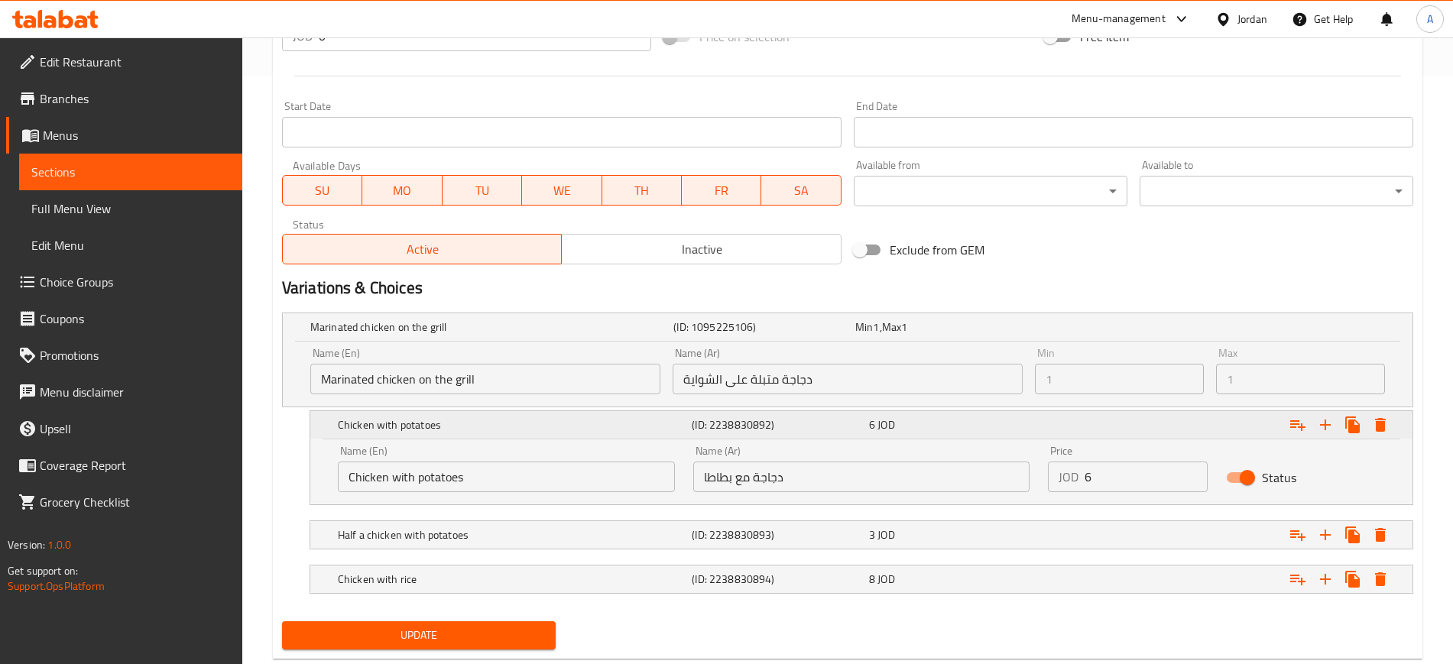
scroll to position [598, 0]
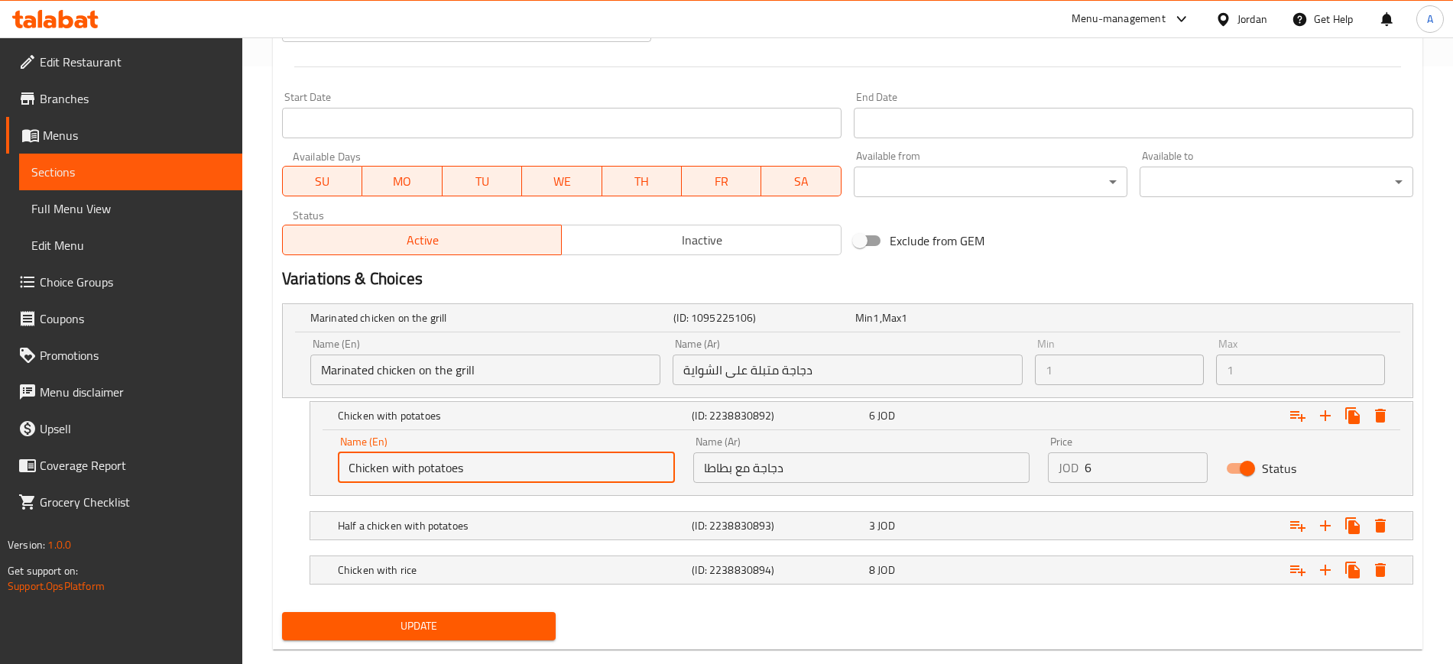
click at [569, 466] on input "Chicken with potatoes" at bounding box center [506, 468] width 337 height 31
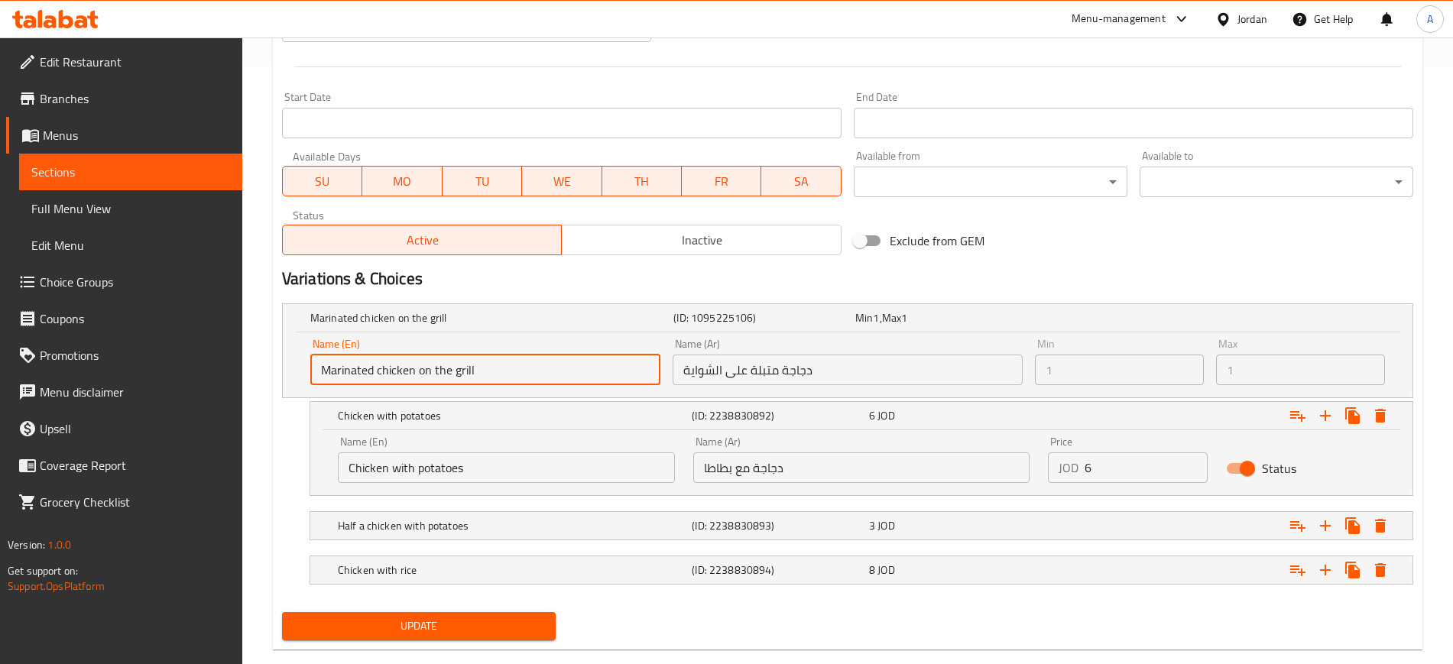
click at [558, 374] on input "Marinated chicken on the grill" at bounding box center [485, 370] width 350 height 31
click at [436, 320] on h5 "Marinated chicken on the grill" at bounding box center [488, 317] width 357 height 15
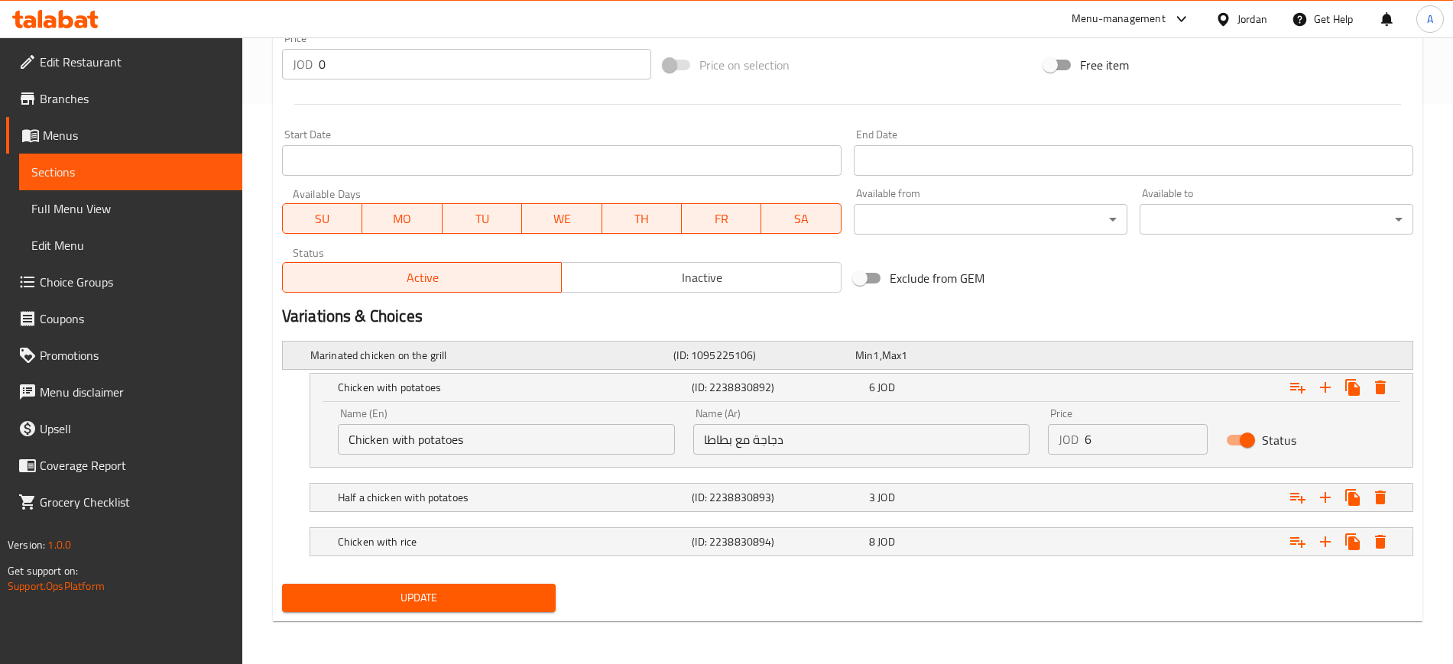
scroll to position [560, 0]
click at [86, 284] on span "Choice Groups" at bounding box center [135, 282] width 190 height 18
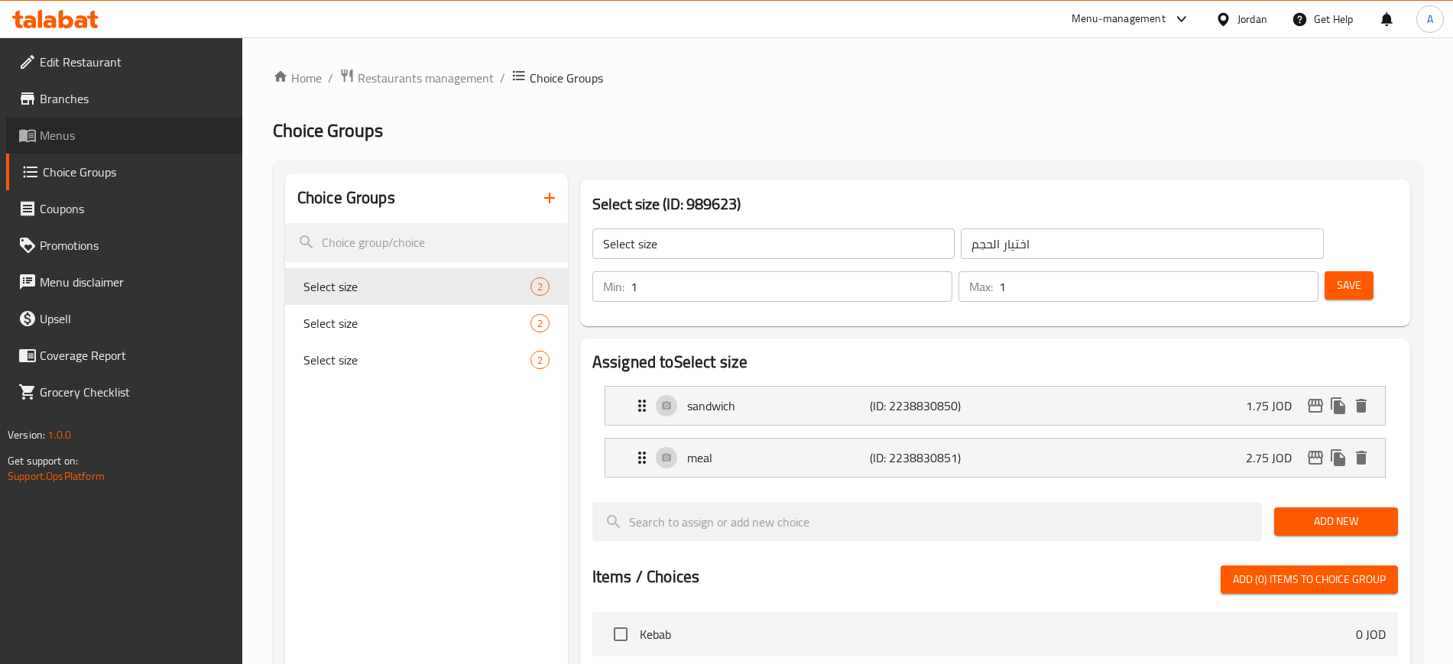
click at [67, 132] on span "Menus" at bounding box center [135, 135] width 190 height 18
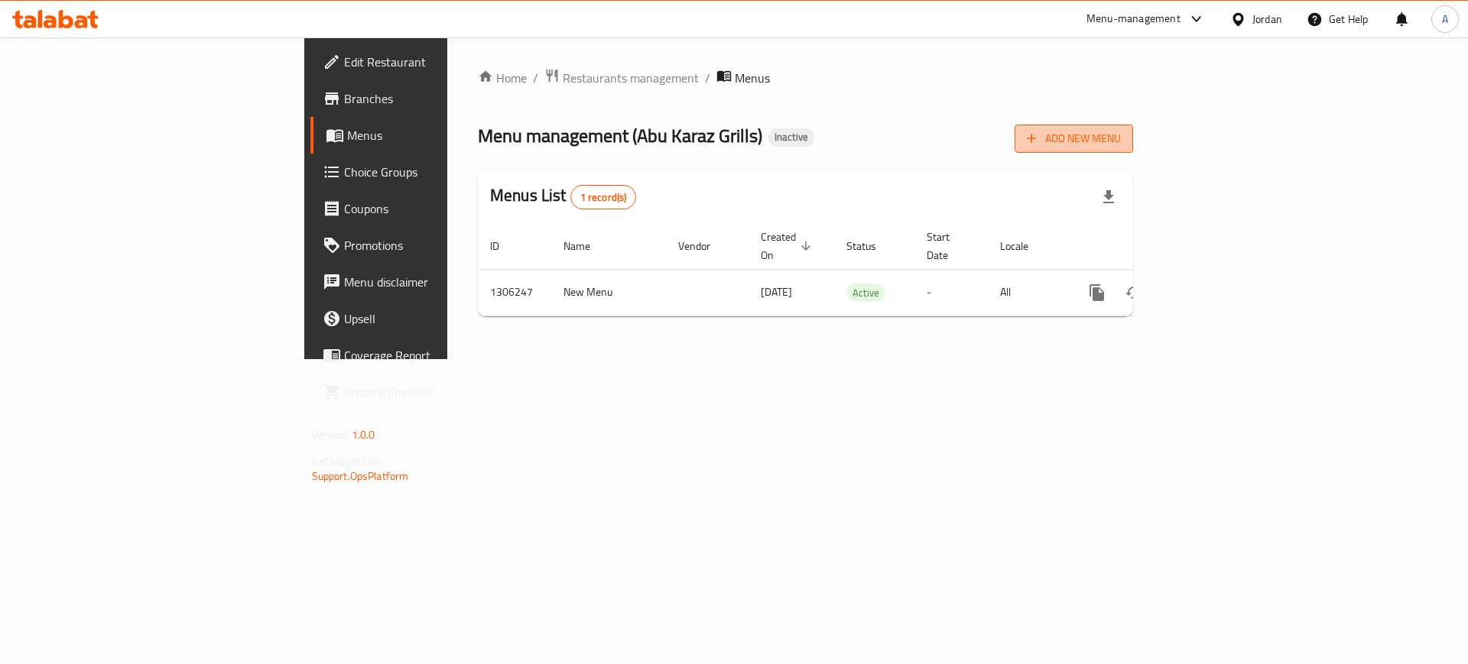
click at [1121, 136] on span "Add New Menu" at bounding box center [1074, 138] width 94 height 19
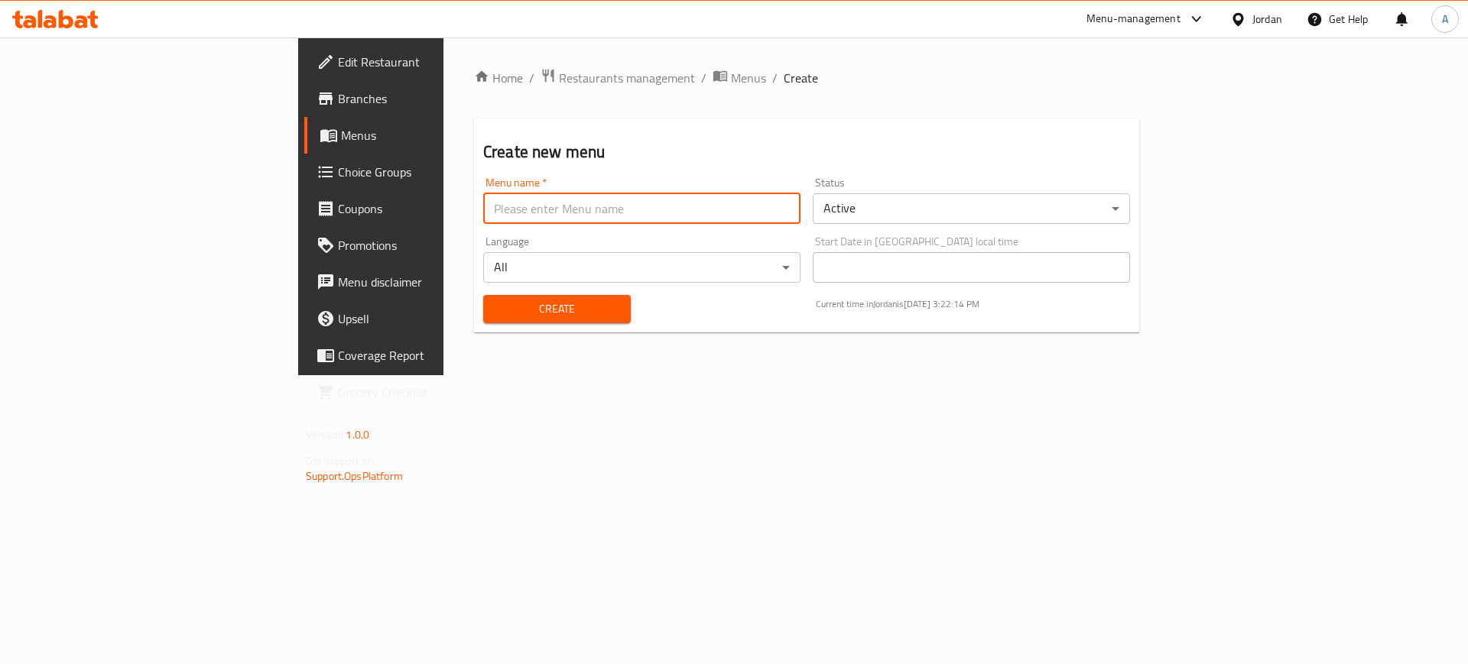
click at [633, 206] on input "text" at bounding box center [641, 208] width 317 height 31
type input "[PERSON_NAME]"
click at [483, 204] on input "[PERSON_NAME]" at bounding box center [641, 208] width 317 height 31
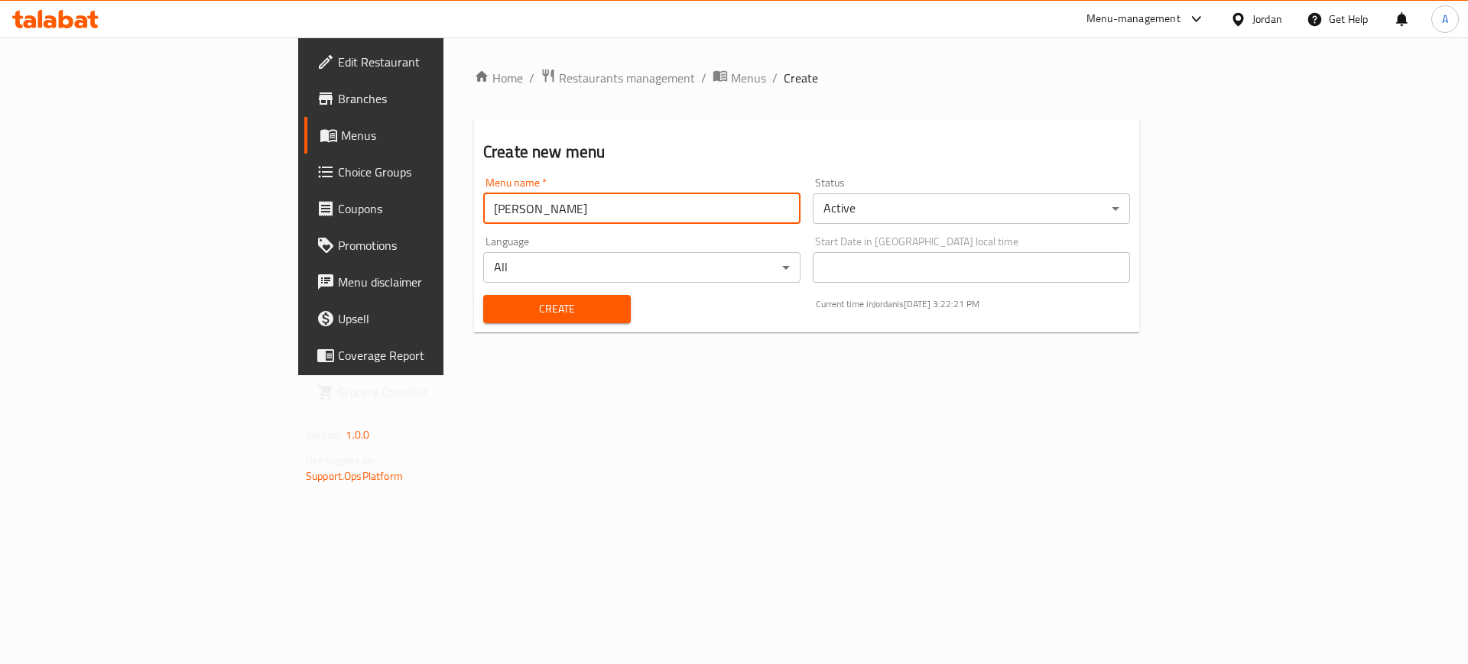
click at [483, 204] on input "[PERSON_NAME]" at bounding box center [641, 208] width 317 height 31
click at [483, 204] on input "text" at bounding box center [641, 208] width 317 height 31
type input "After Error"
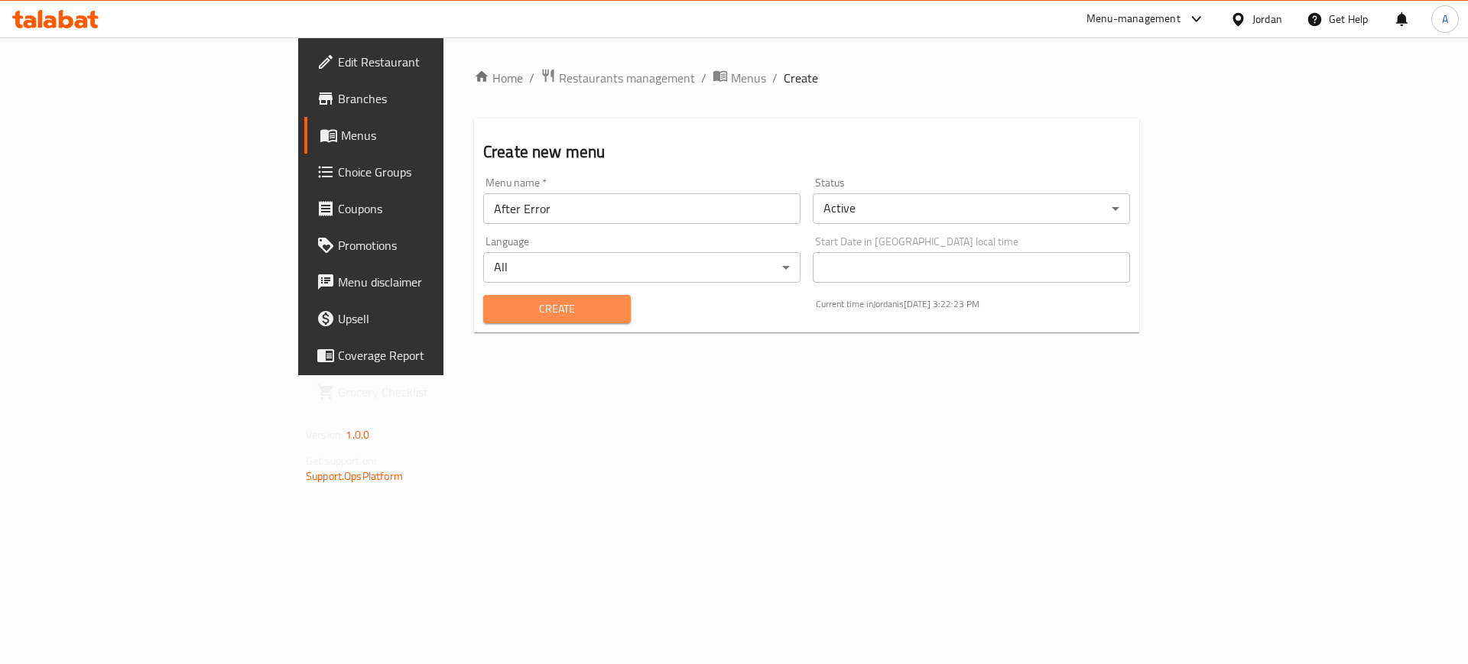
click at [495, 307] on span "Create" at bounding box center [556, 309] width 123 height 19
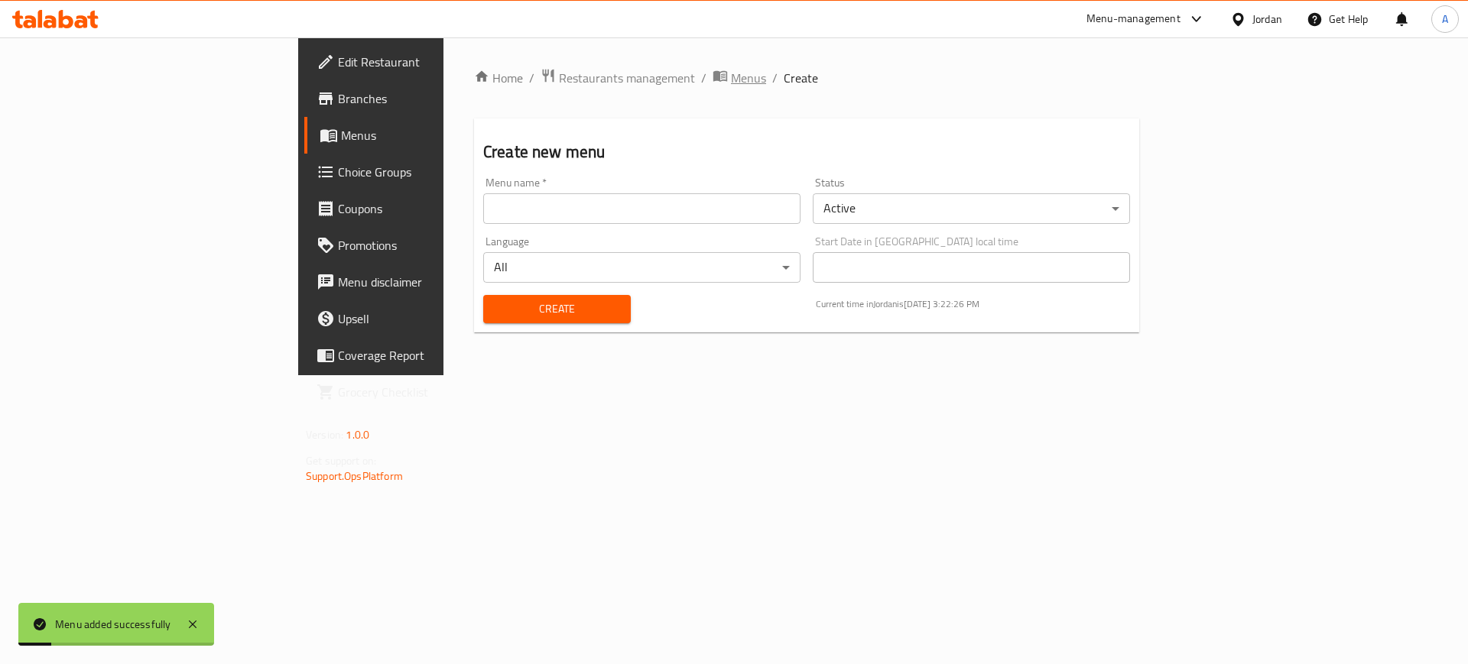
click at [731, 87] on span "Menus" at bounding box center [748, 78] width 35 height 18
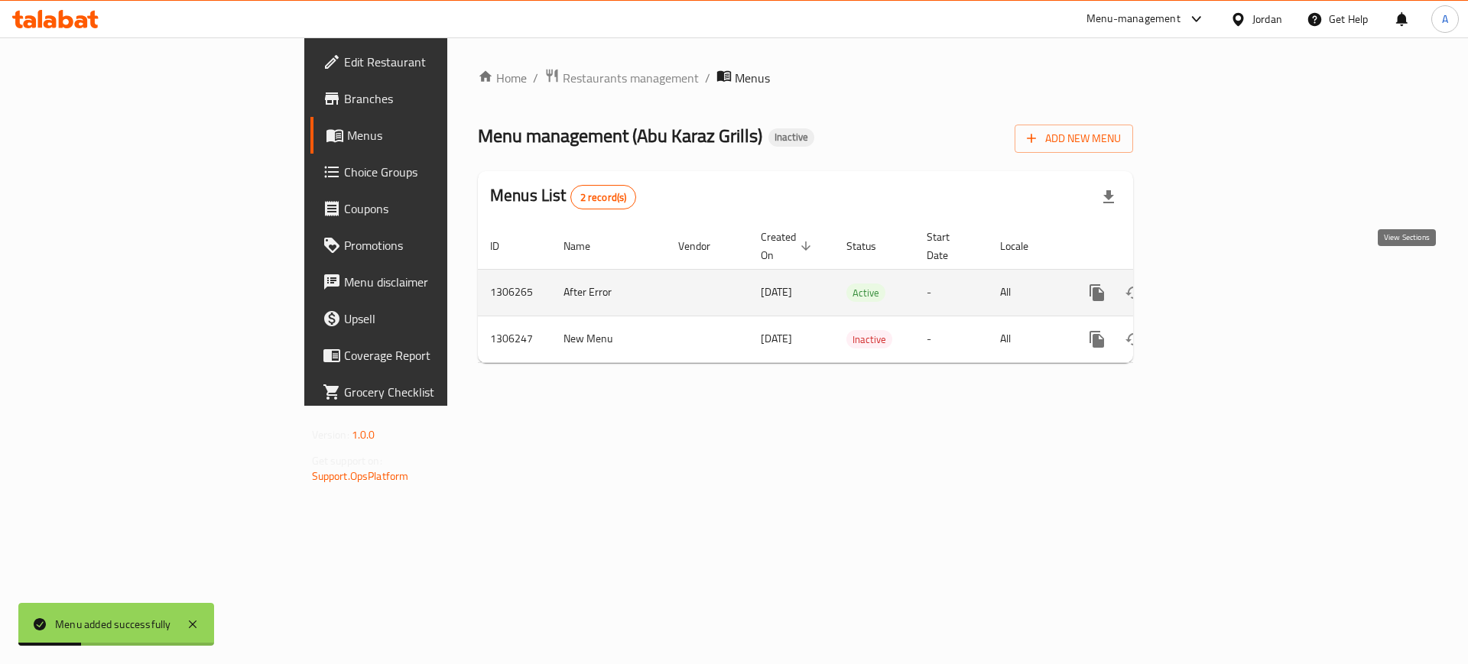
click at [1214, 286] on icon "enhanced table" at bounding box center [1207, 293] width 14 height 14
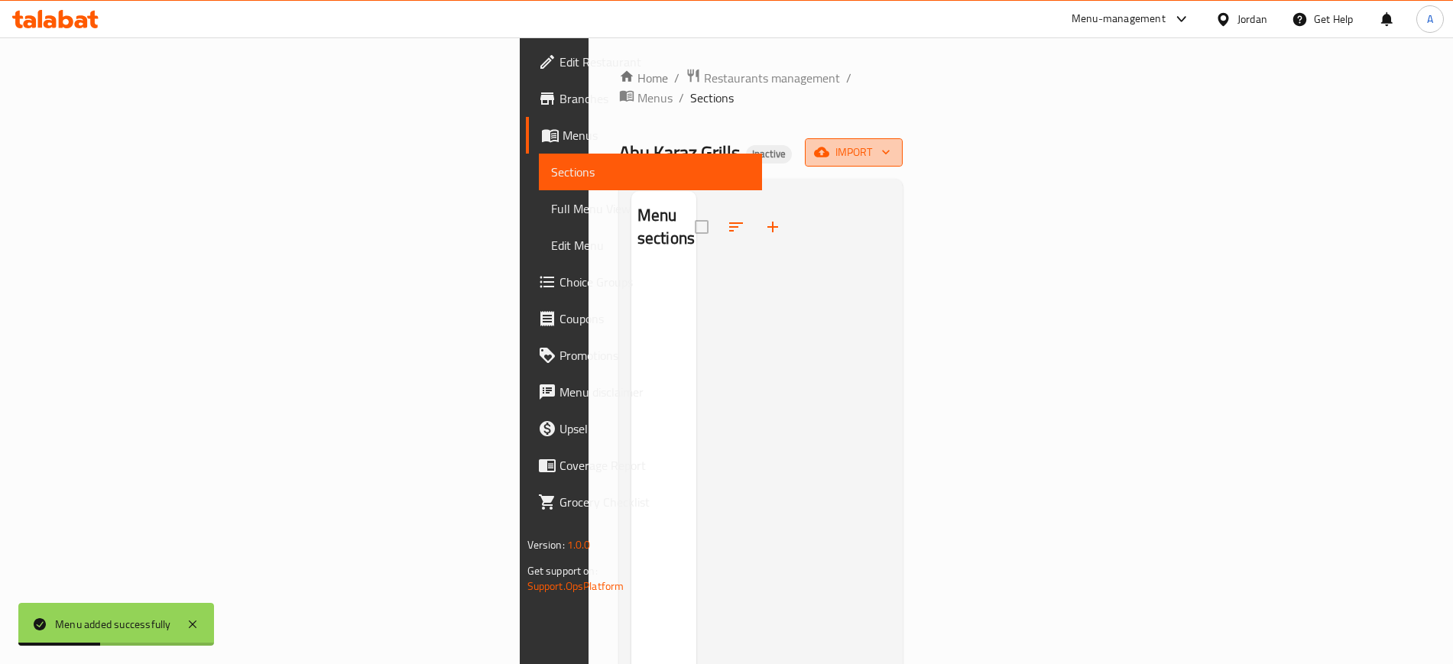
click at [891, 143] on span "import" at bounding box center [853, 152] width 73 height 19
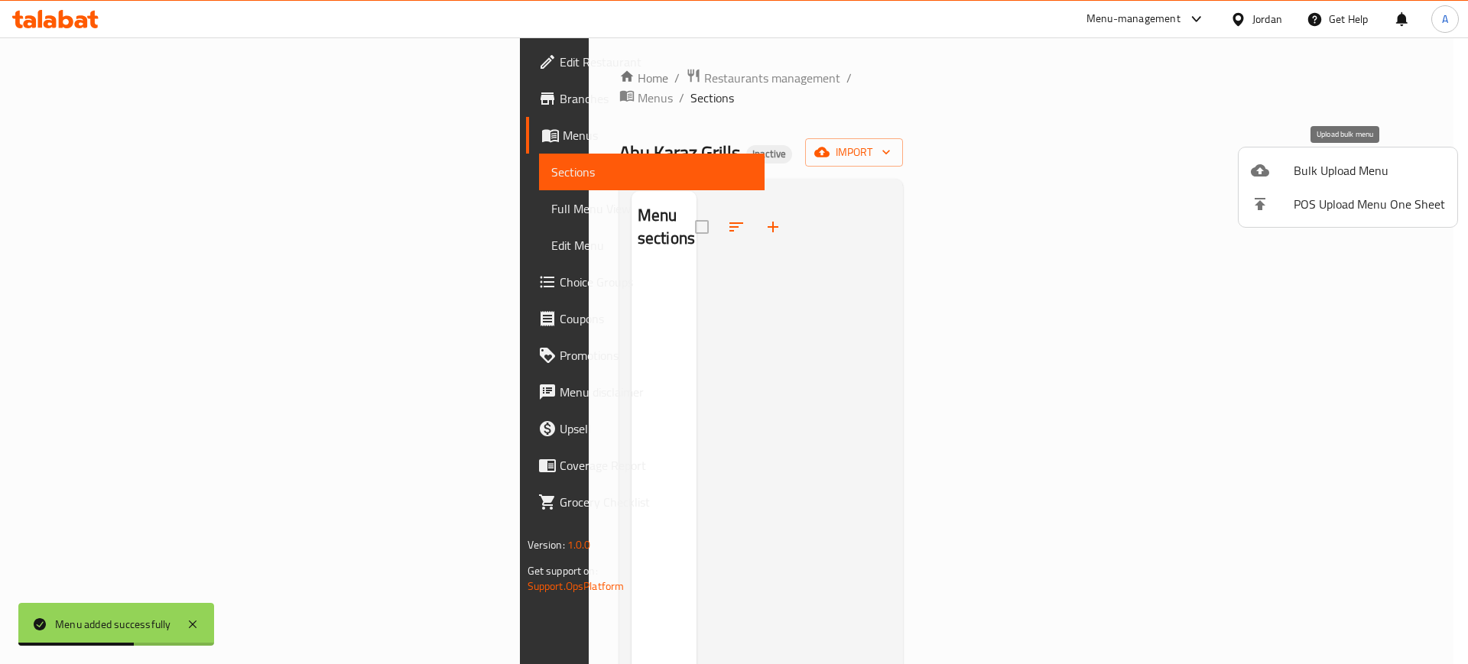
click at [1293, 170] on div at bounding box center [1272, 170] width 43 height 18
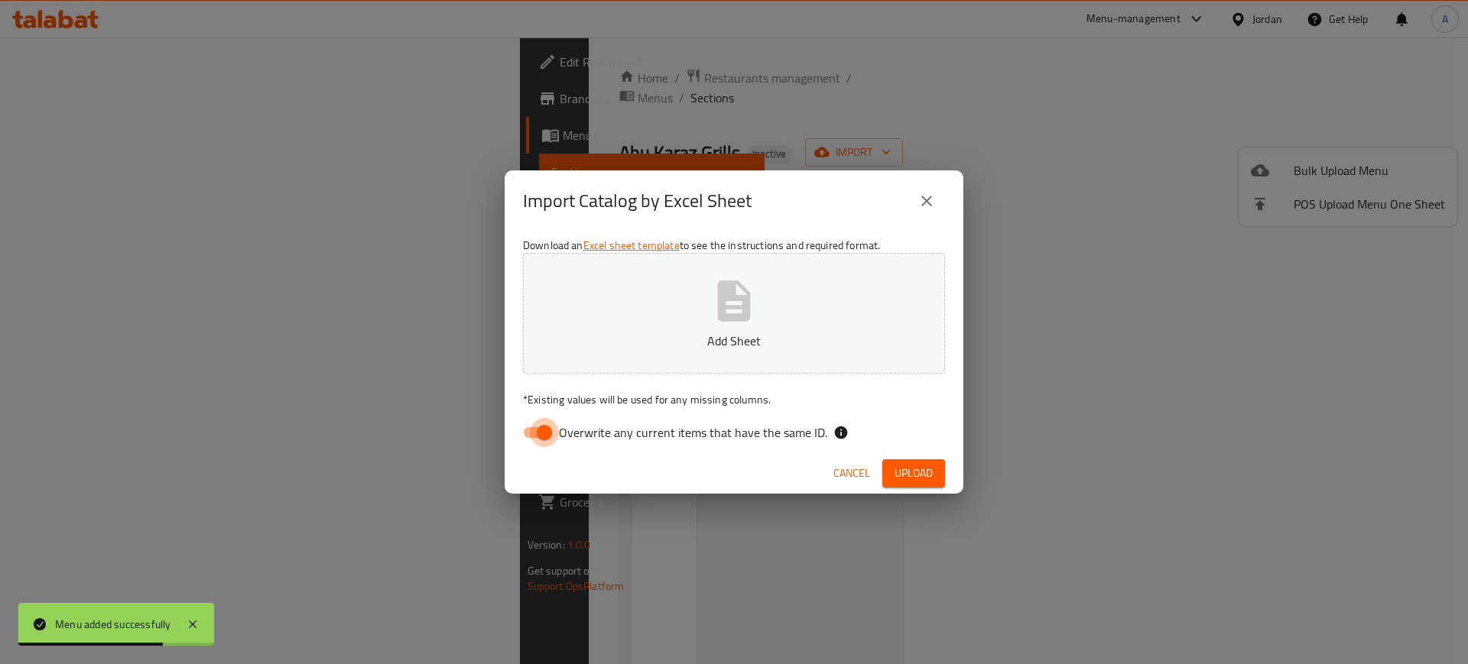
click at [551, 438] on input "Overwrite any current items that have the same ID." at bounding box center [544, 432] width 87 height 29
checkbox input "false"
click at [734, 323] on icon "button" at bounding box center [734, 301] width 49 height 49
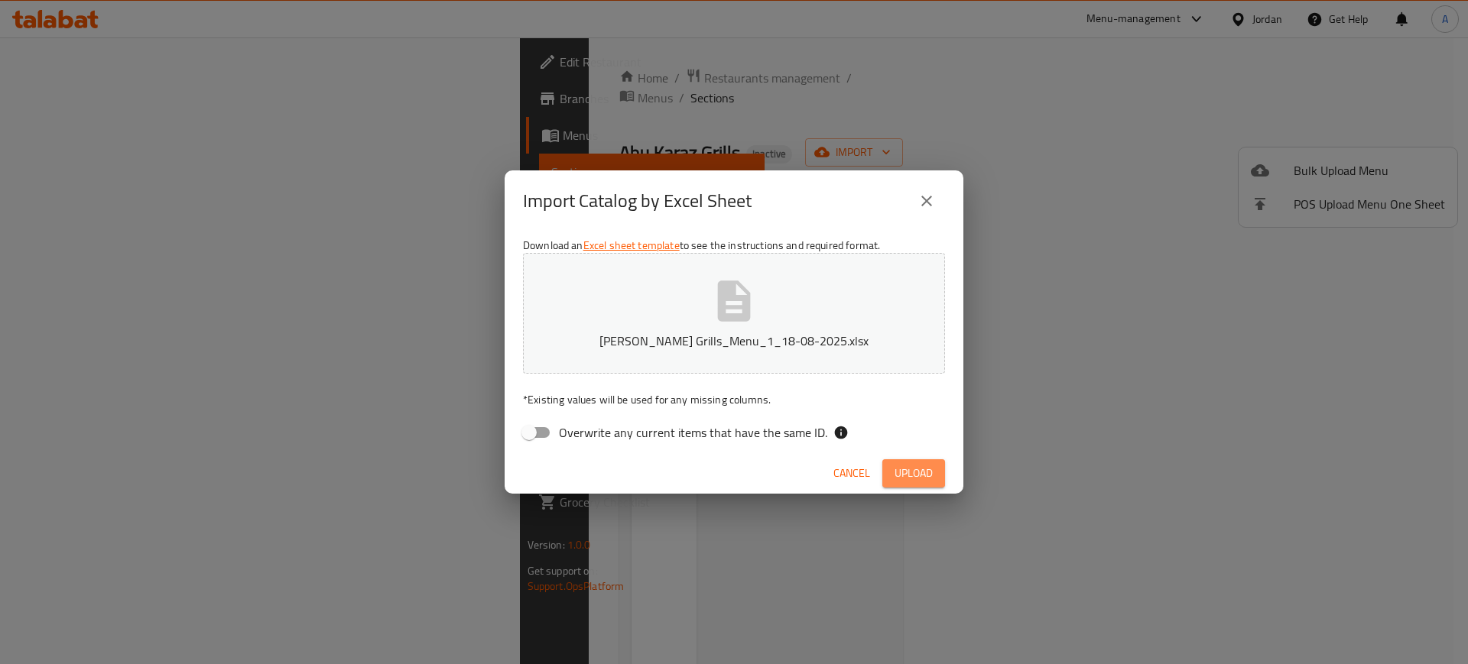
click at [897, 468] on span "Upload" at bounding box center [914, 473] width 38 height 19
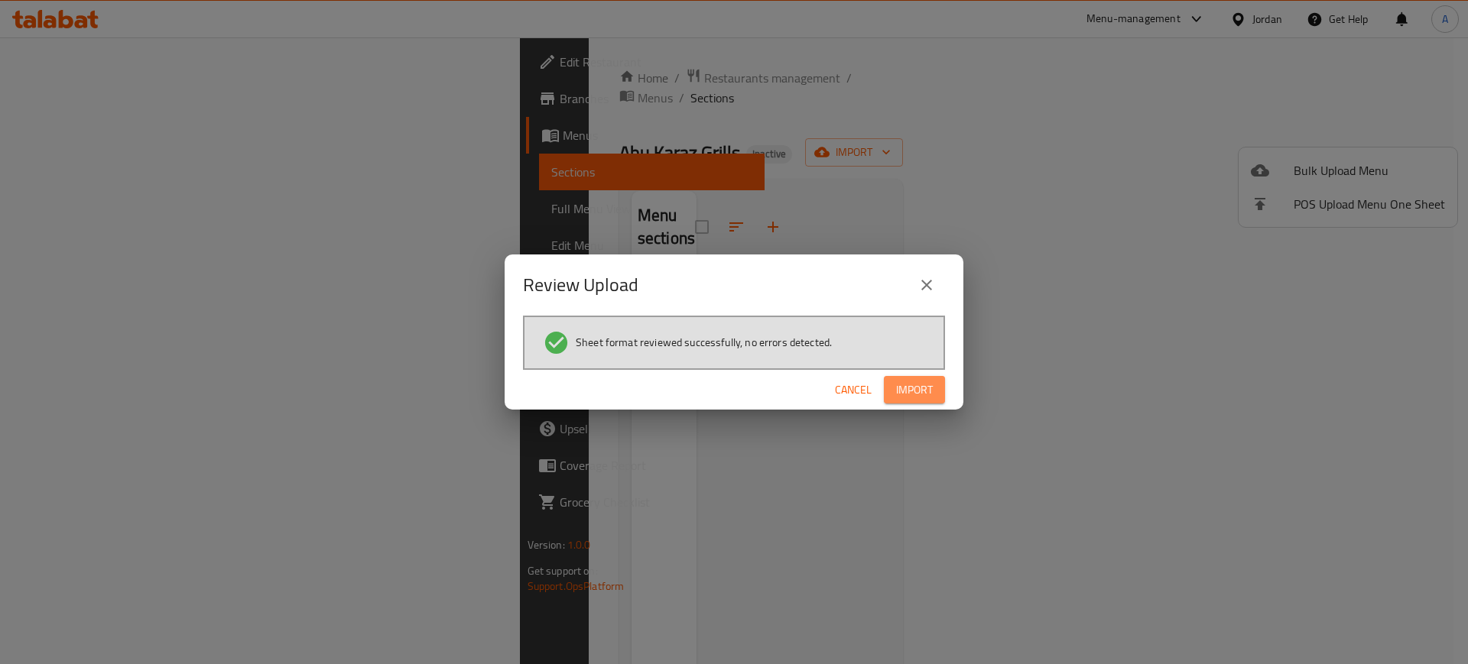
click at [912, 386] on span "Import" at bounding box center [914, 390] width 37 height 19
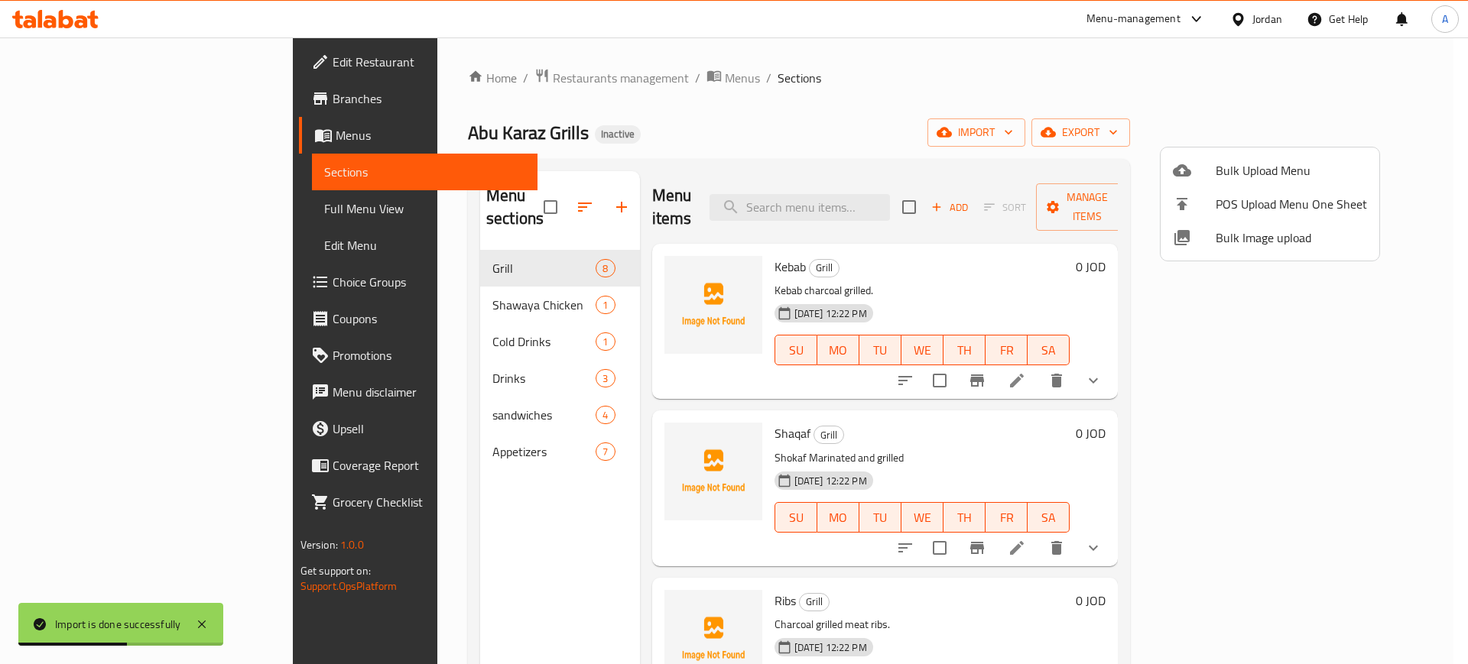
click at [534, 85] on div at bounding box center [734, 332] width 1468 height 664
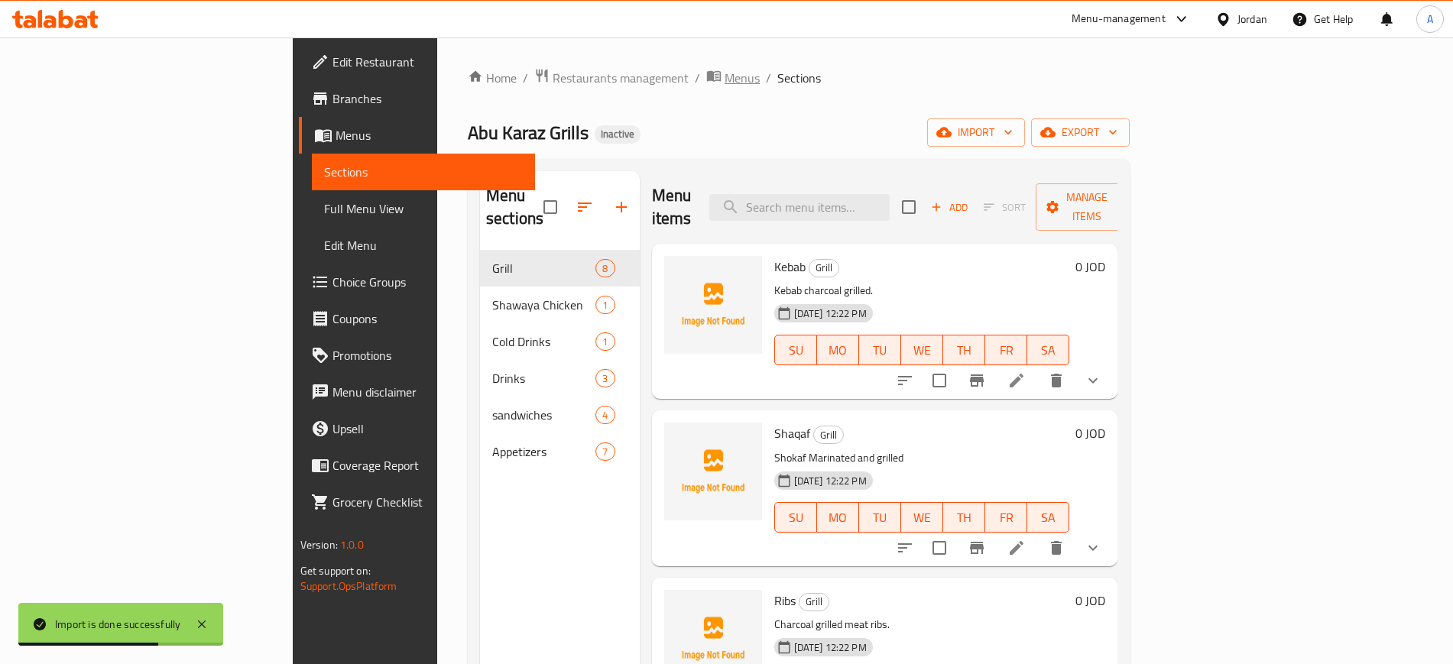
click at [725, 83] on span "Menus" at bounding box center [742, 78] width 35 height 18
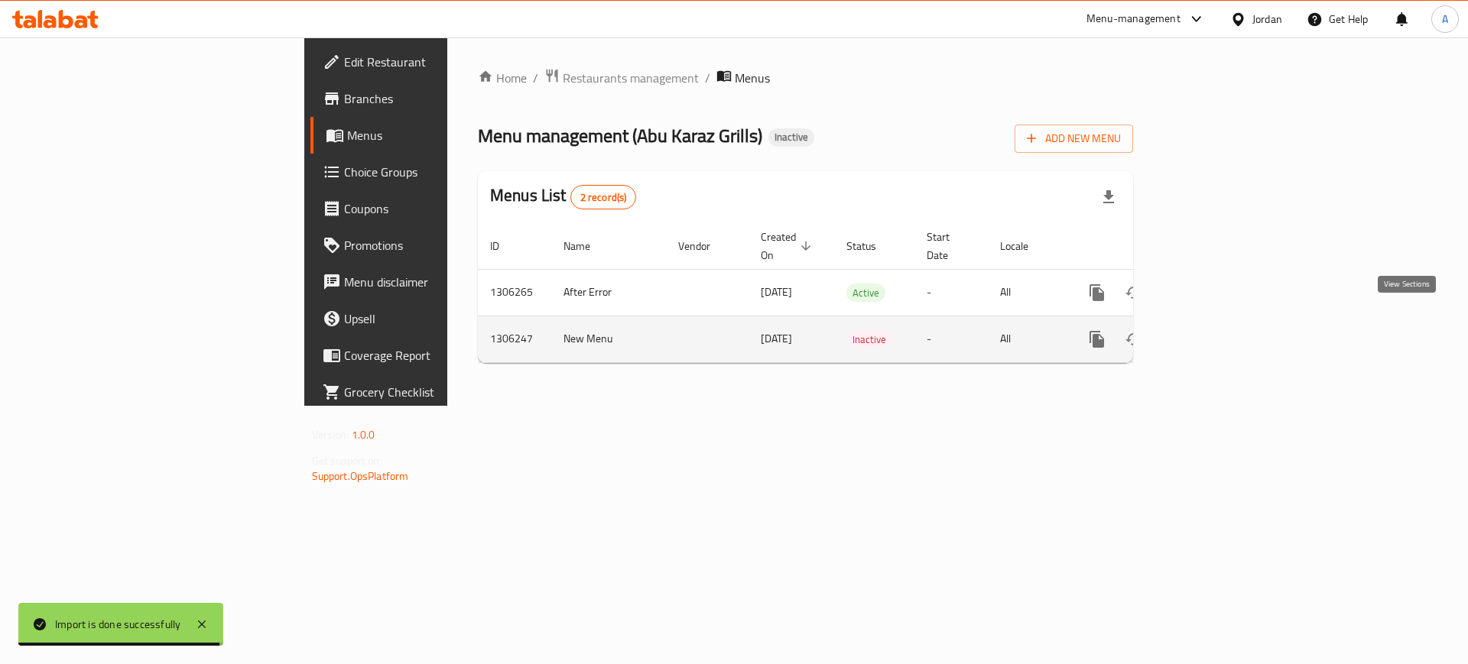
click at [1216, 330] on icon "enhanced table" at bounding box center [1207, 339] width 18 height 18
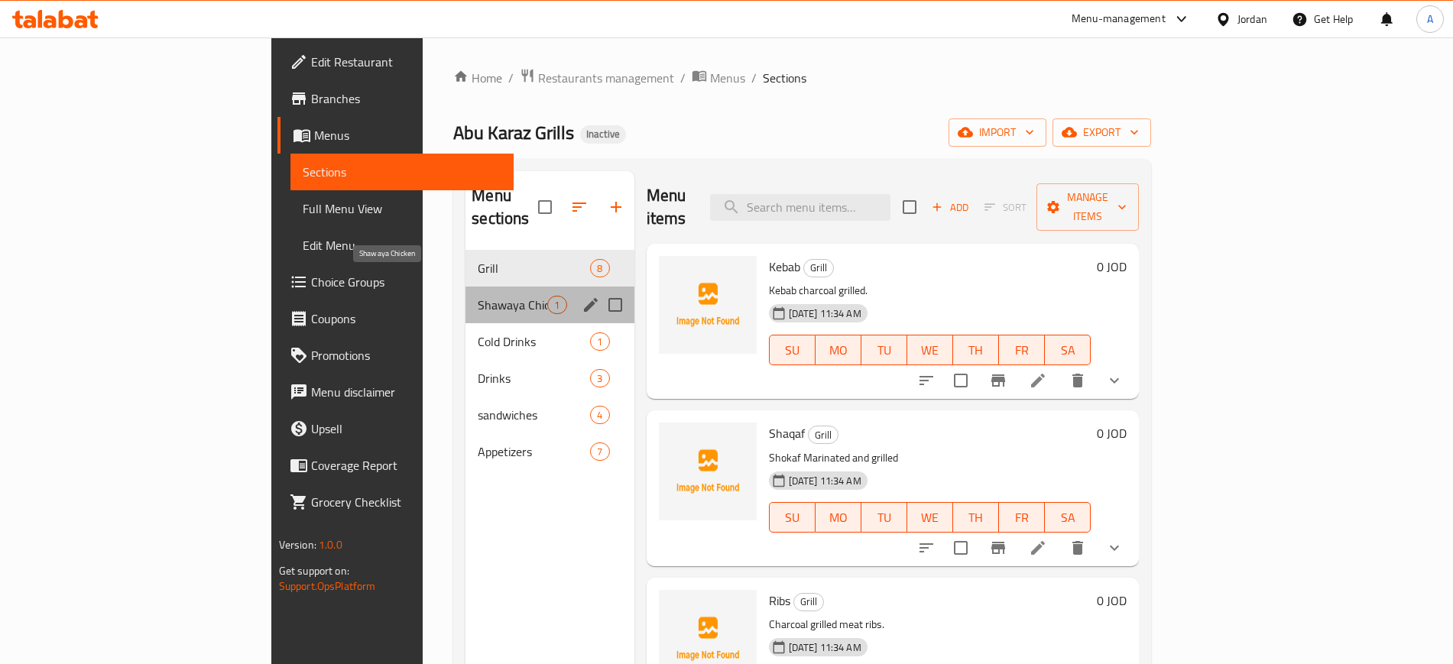
click at [478, 296] on span "Shawaya Chicken" at bounding box center [513, 305] width 70 height 18
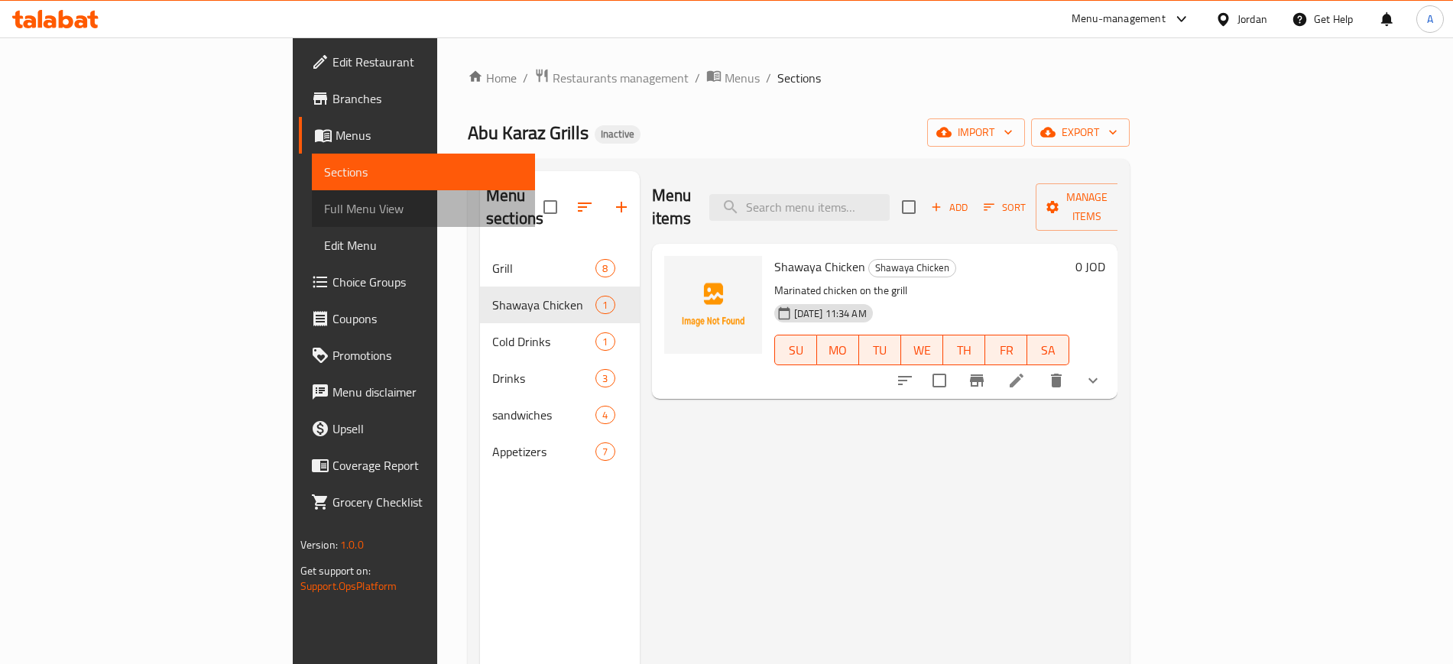
click at [324, 204] on span "Full Menu View" at bounding box center [423, 209] width 199 height 18
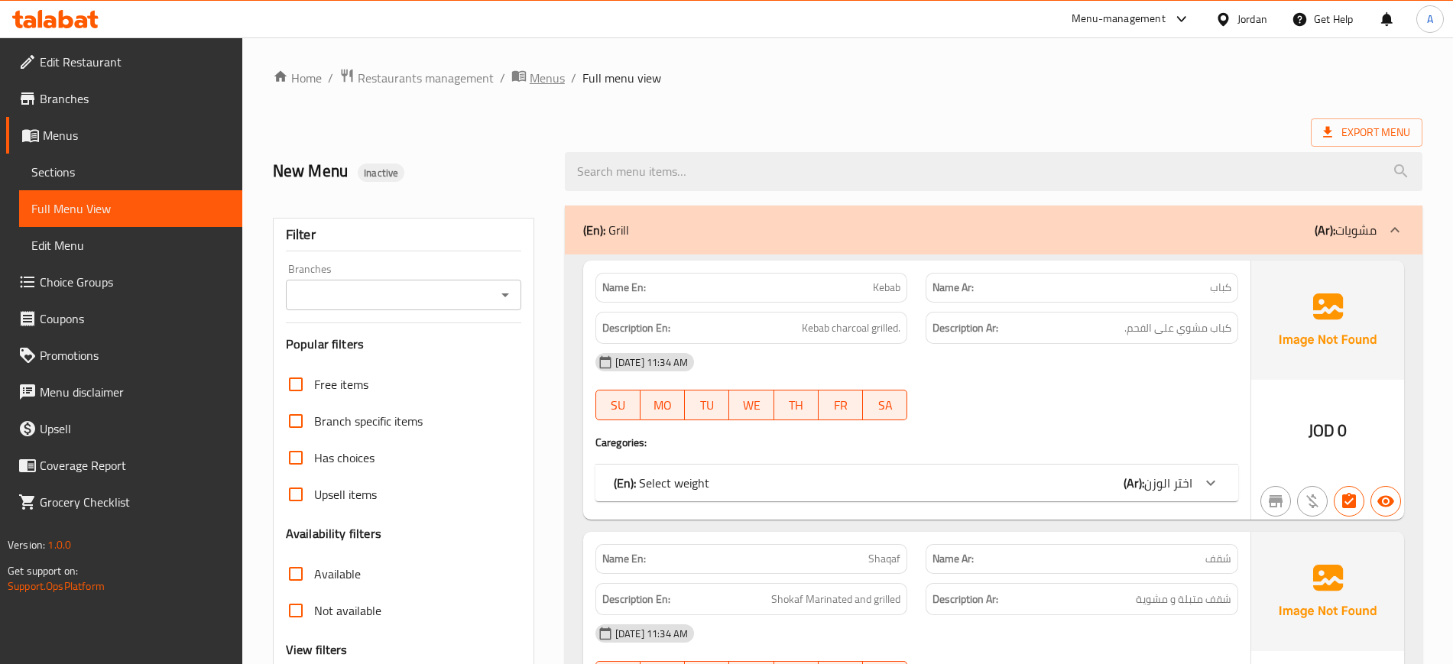
click at [550, 80] on span "Menus" at bounding box center [547, 78] width 35 height 18
